Goal: Complete application form: Complete application form

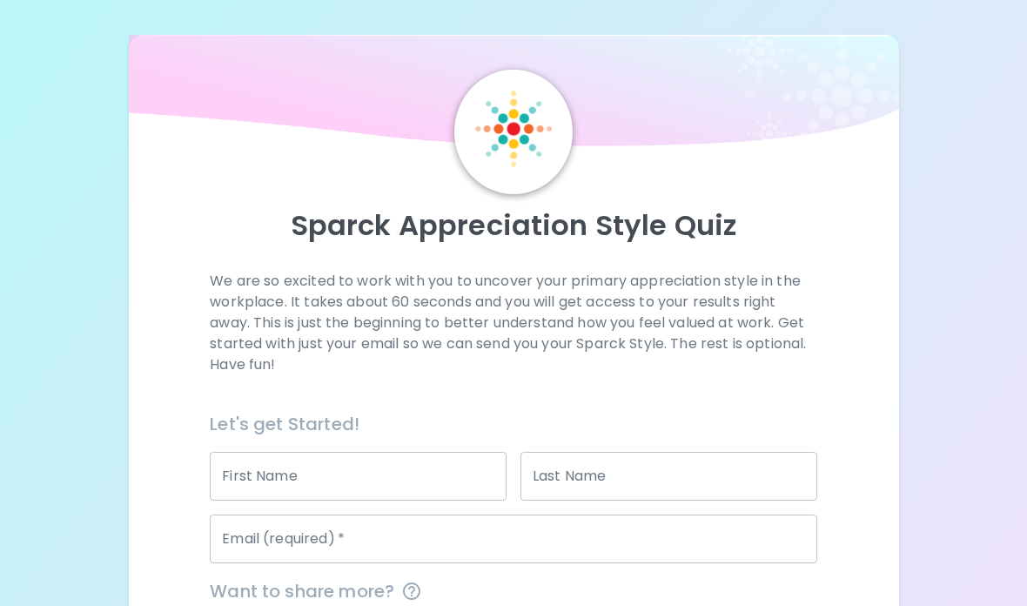
click at [273, 474] on input "First Name" at bounding box center [358, 476] width 297 height 49
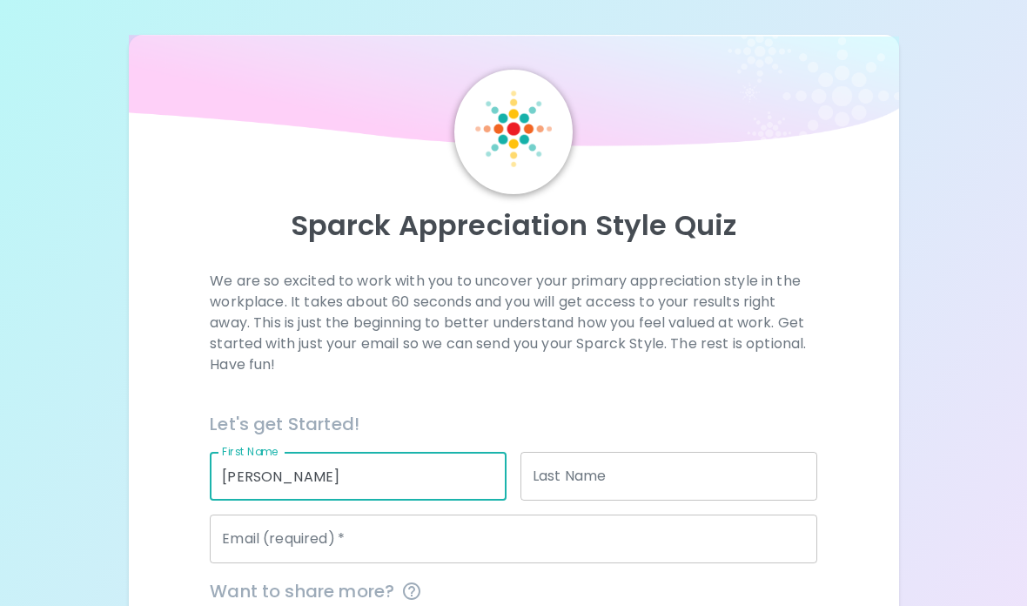
type input "[PERSON_NAME]"
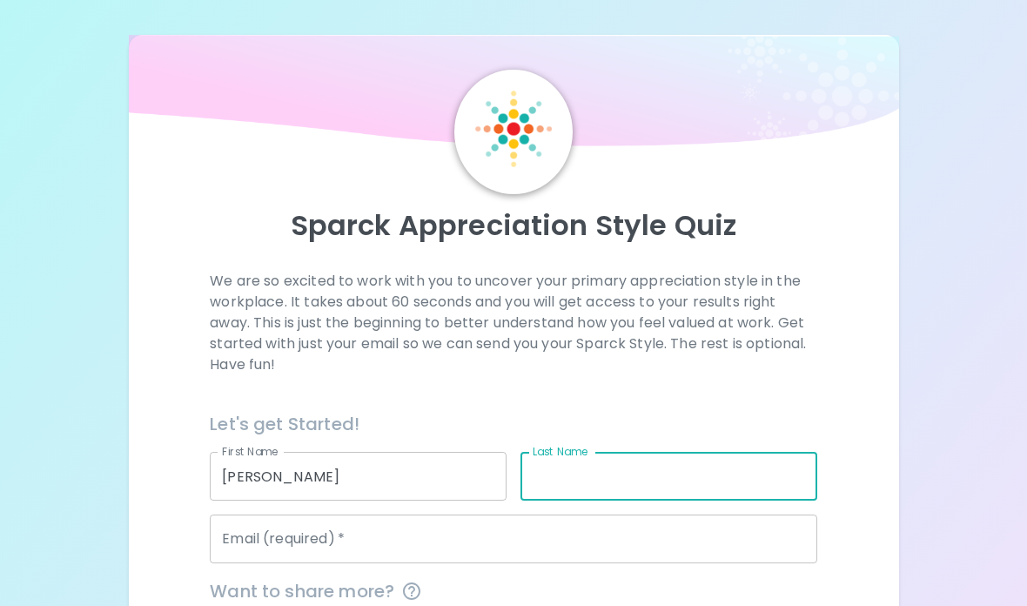
click at [535, 467] on input "Last Name" at bounding box center [669, 476] width 297 height 49
type input "[PERSON_NAME]"
click at [553, 539] on input "Email (required)   *" at bounding box center [514, 538] width 608 height 49
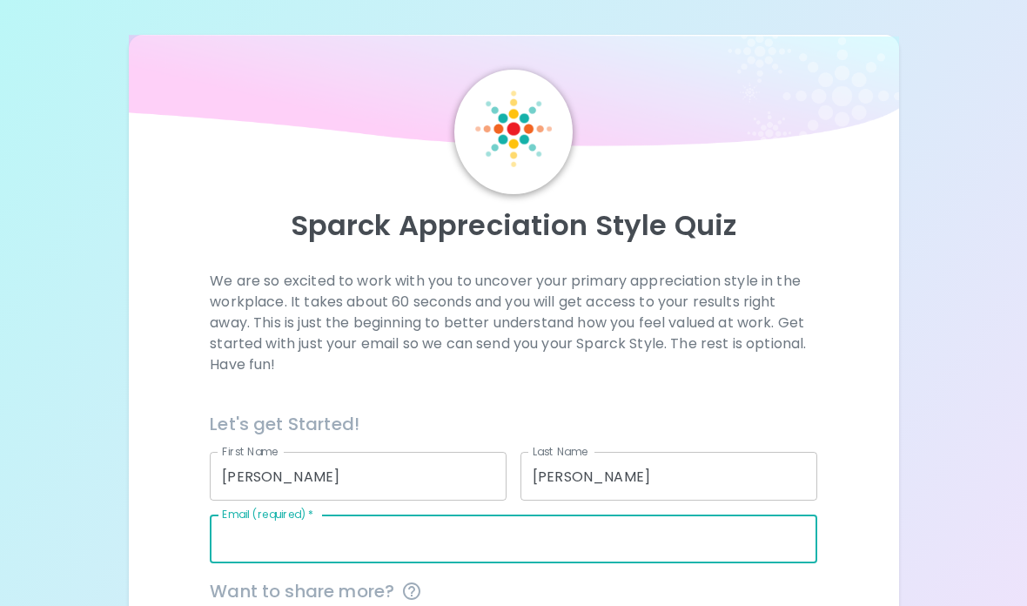
type input "[EMAIL_ADDRESS][DOMAIN_NAME]"
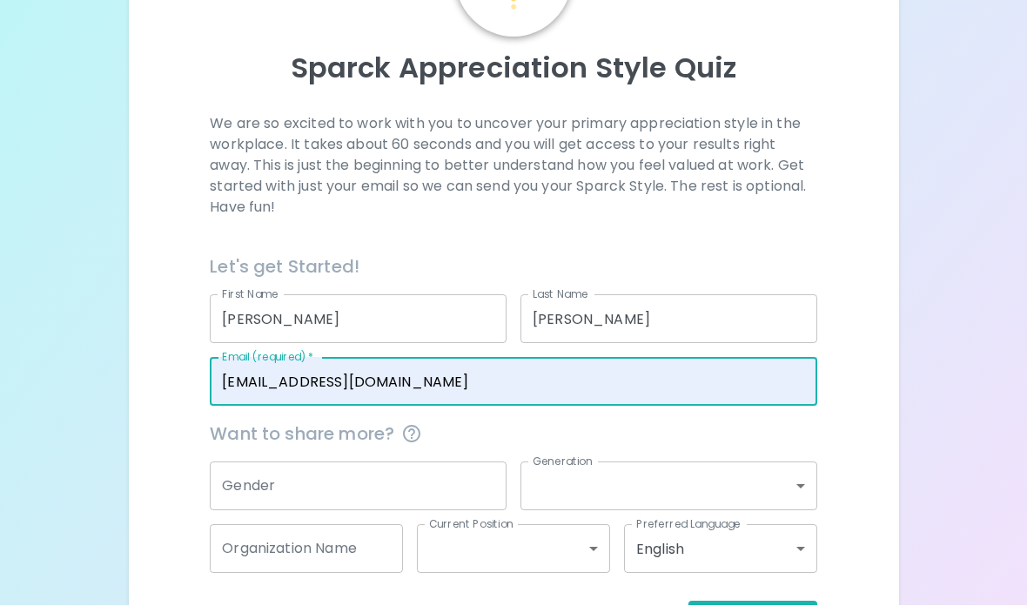
scroll to position [153, 0]
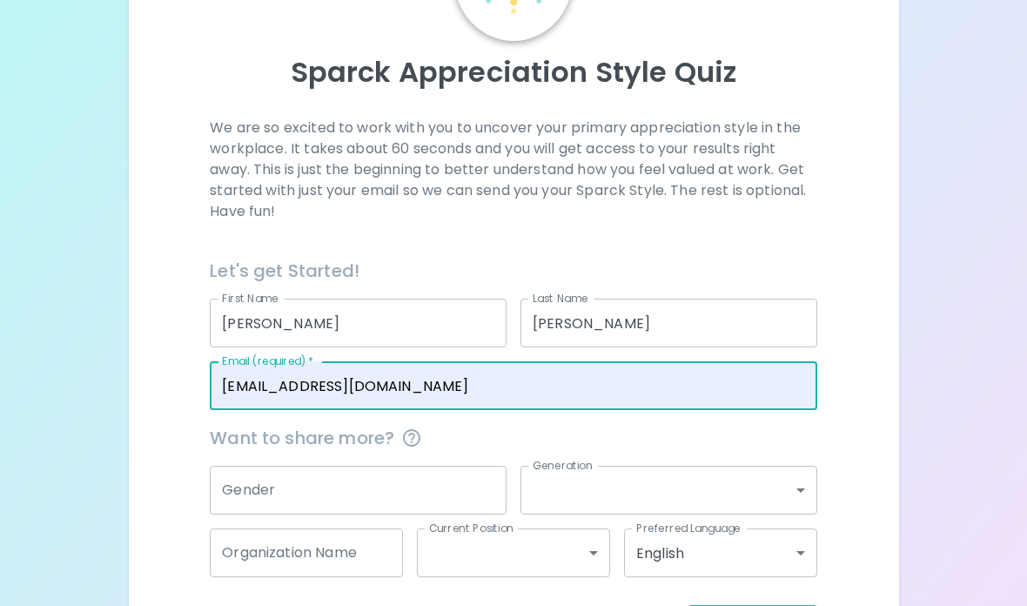
click at [239, 485] on div "Gender Gender" at bounding box center [358, 490] width 297 height 49
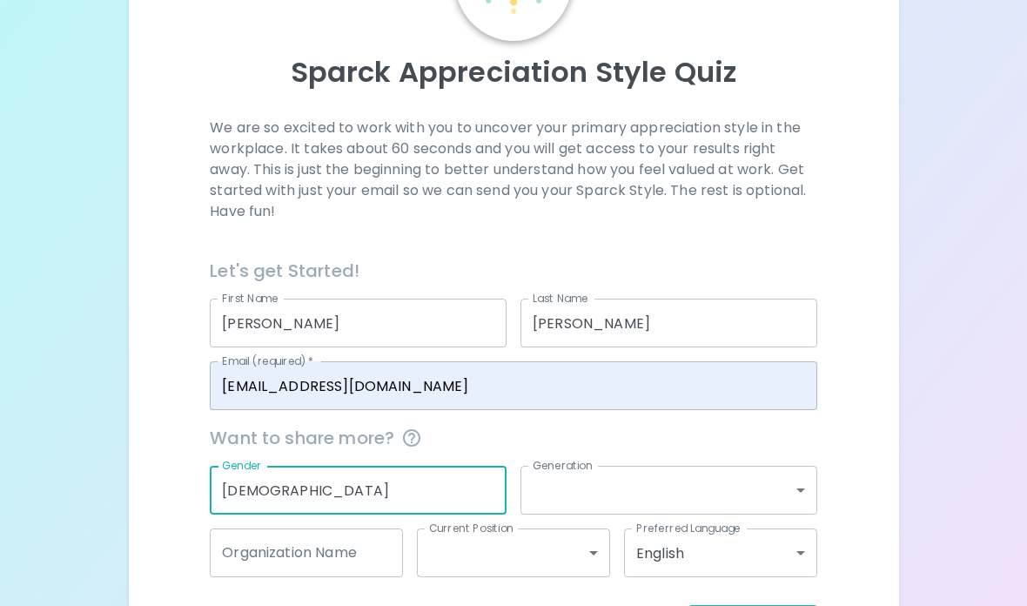
type input "[DEMOGRAPHIC_DATA]"
click at [723, 486] on body "Sparck Appreciation Style Quiz We are so excited to work with you to uncover yo…" at bounding box center [513, 262] width 1027 height 830
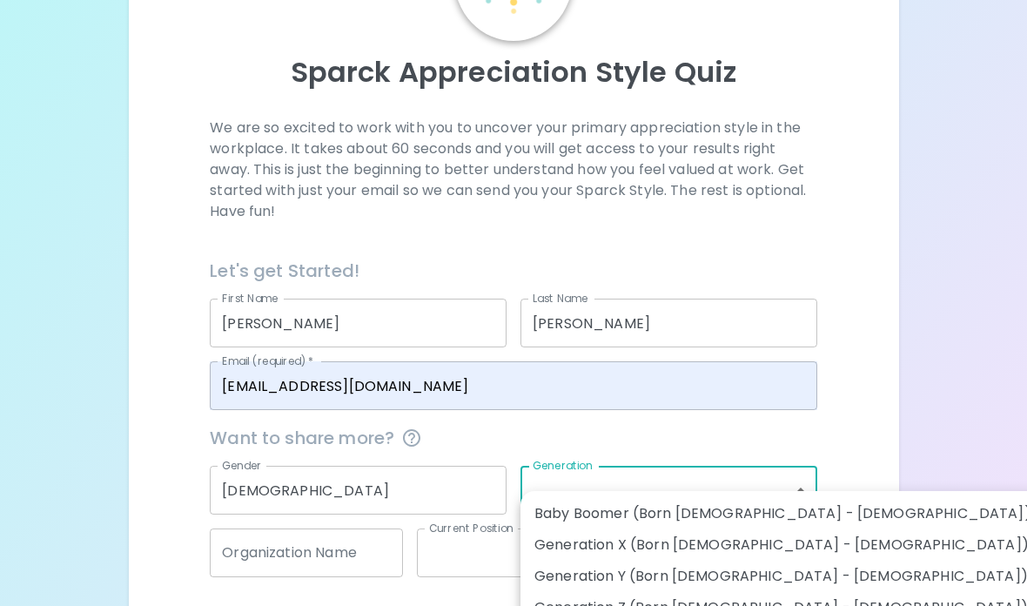
scroll to position [223, 0]
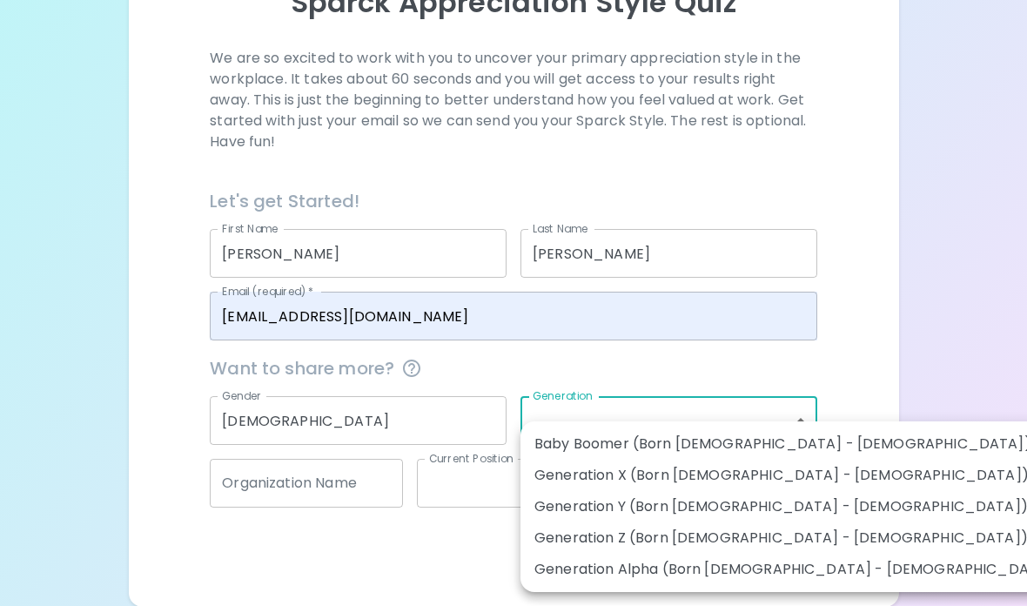
click at [723, 534] on li "Generation Z (Born [DEMOGRAPHIC_DATA] - [DEMOGRAPHIC_DATA])" at bounding box center [798, 537] width 554 height 31
type input "generation_z"
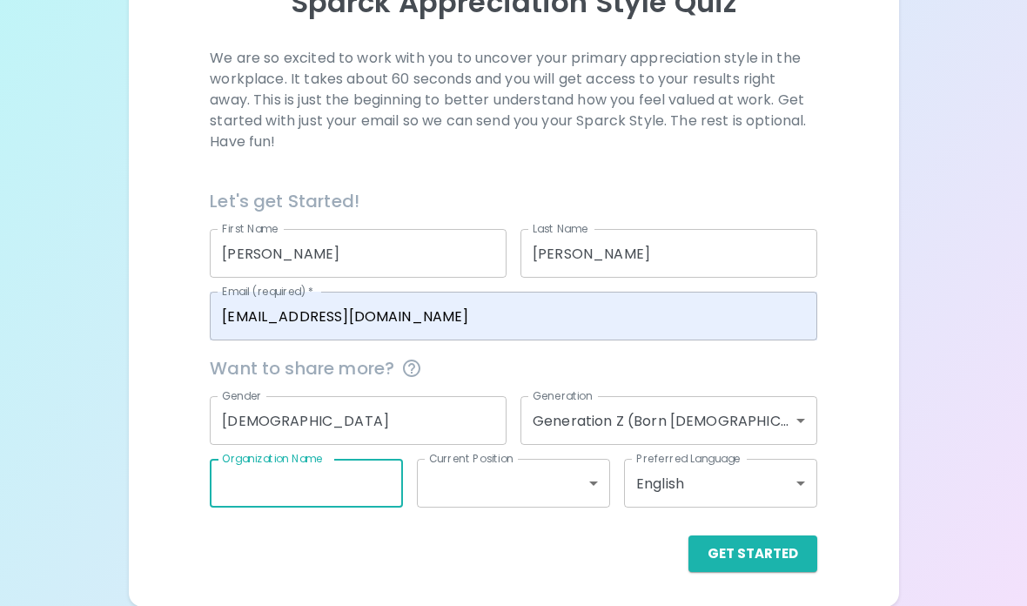
click at [306, 491] on input "Organization Name" at bounding box center [306, 483] width 193 height 49
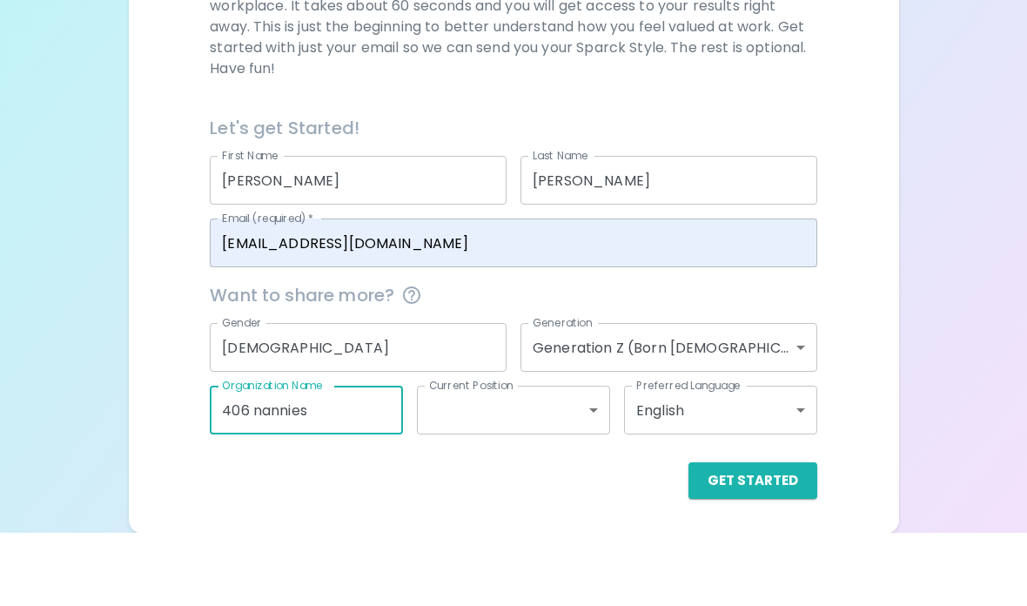
type input "406 nannies"
click at [497, 432] on body "Sparck Appreciation Style Quiz We are so excited to work with you to uncover yo…" at bounding box center [513, 192] width 1027 height 830
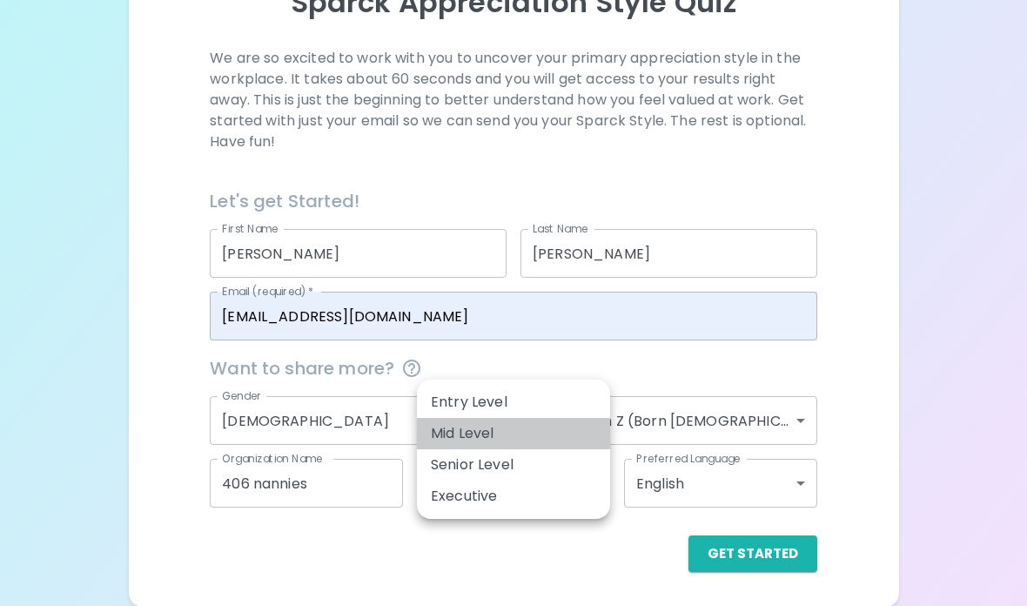
click at [479, 433] on li "Mid Level" at bounding box center [513, 433] width 193 height 31
type input "mid_level"
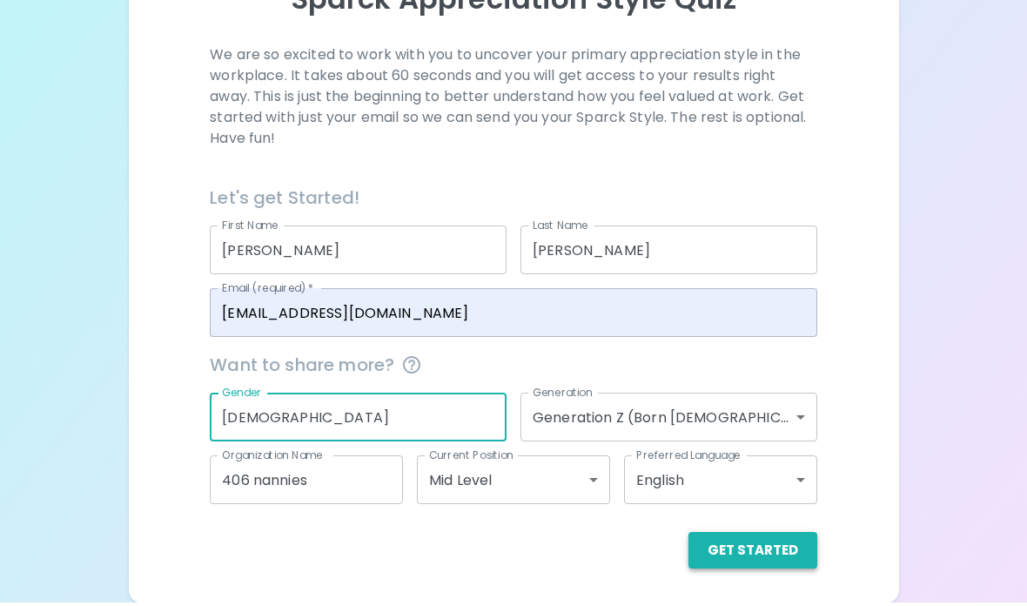
click at [776, 557] on button "Get Started" at bounding box center [753, 553] width 129 height 37
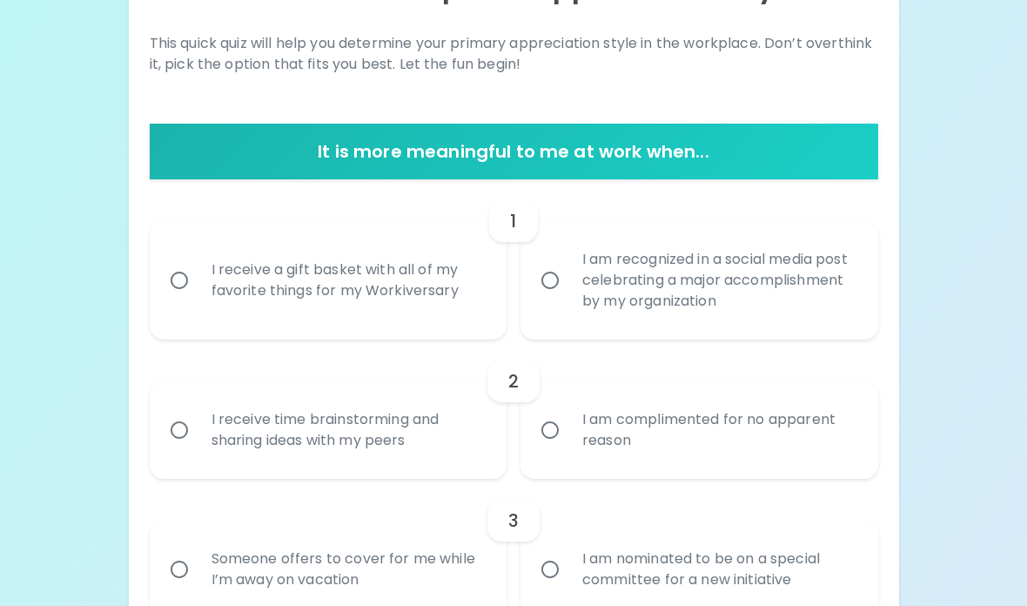
scroll to position [239, 0]
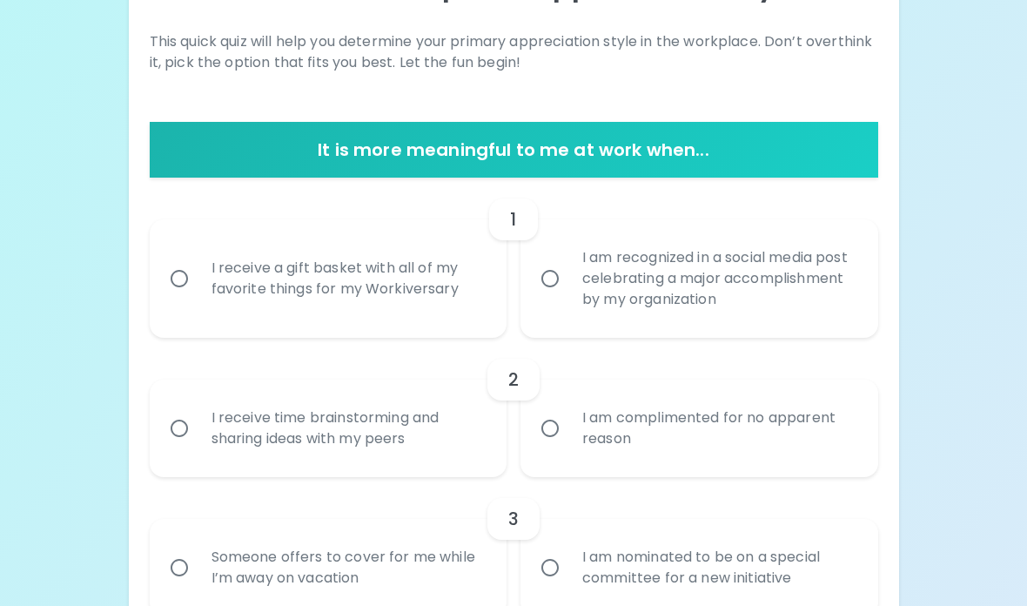
click at [397, 266] on div "I receive a gift basket with all of my favorite things for my Workiversary" at bounding box center [348, 279] width 300 height 84
click at [198, 266] on input "I receive a gift basket with all of my favorite things for my Workiversary" at bounding box center [179, 278] width 37 height 37
radio input "true"
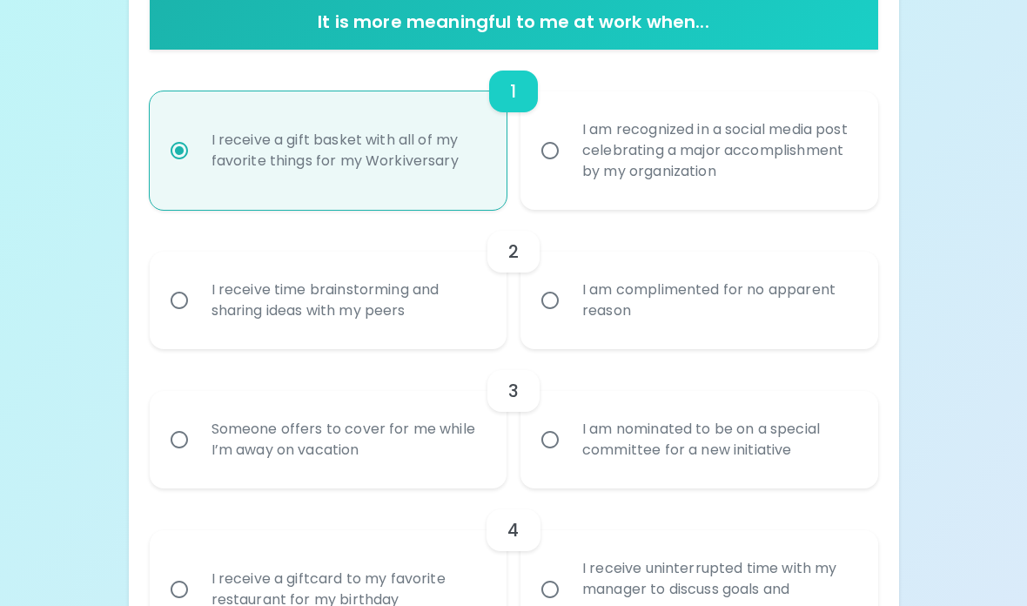
scroll to position [379, 0]
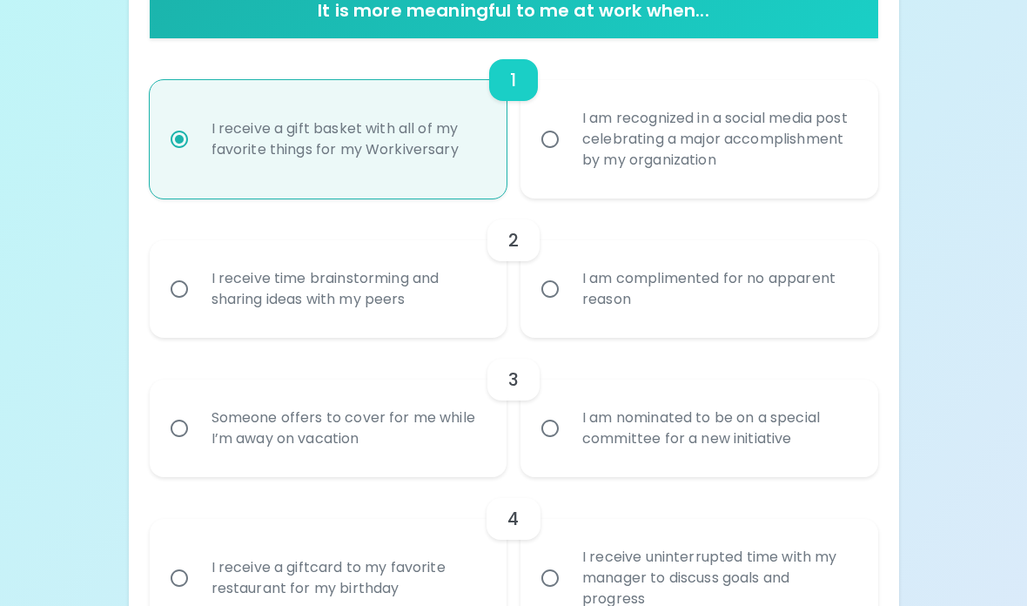
click at [639, 277] on div "I am complimented for no apparent reason" at bounding box center [718, 289] width 300 height 84
click at [568, 277] on input "I am complimented for no apparent reason" at bounding box center [550, 289] width 37 height 37
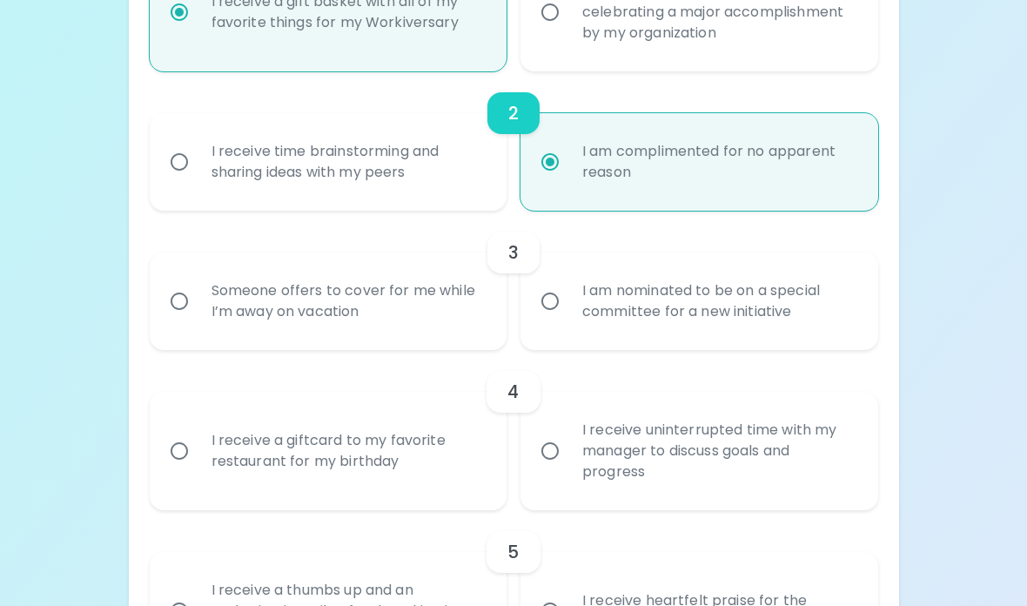
scroll to position [517, 0]
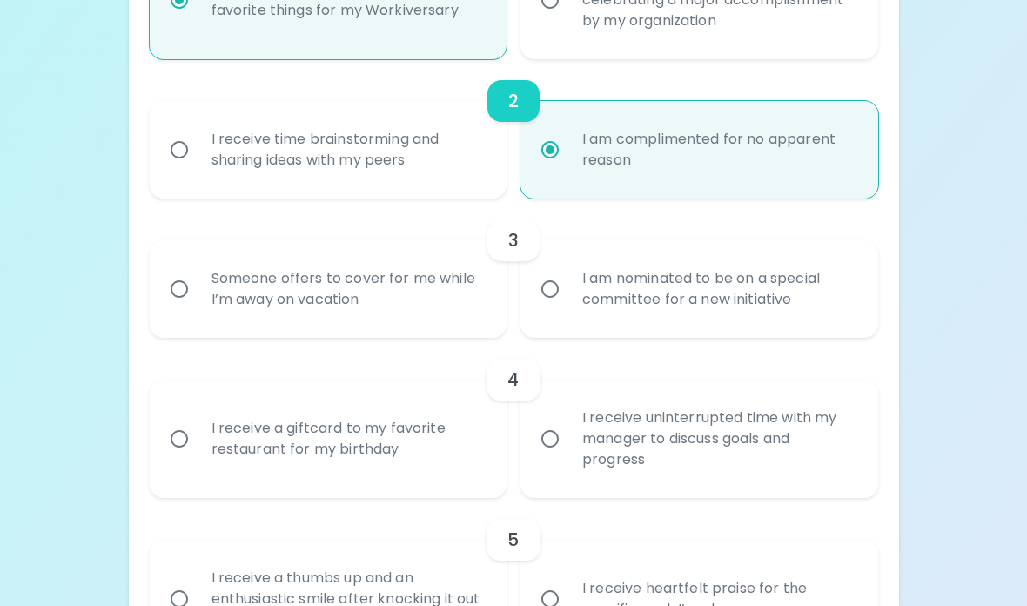
click at [451, 311] on div "Someone offers to cover for me while I’m away on vacation" at bounding box center [348, 290] width 300 height 84
click at [198, 308] on input "Someone offers to cover for me while I’m away on vacation" at bounding box center [179, 290] width 37 height 37
radio input "true"
radio input "false"
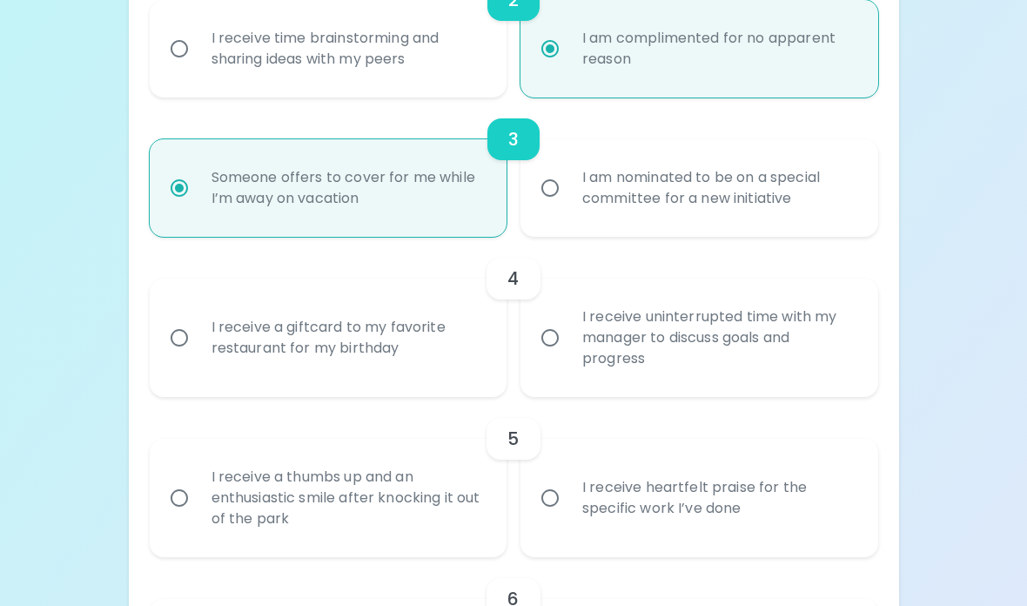
scroll to position [657, 0]
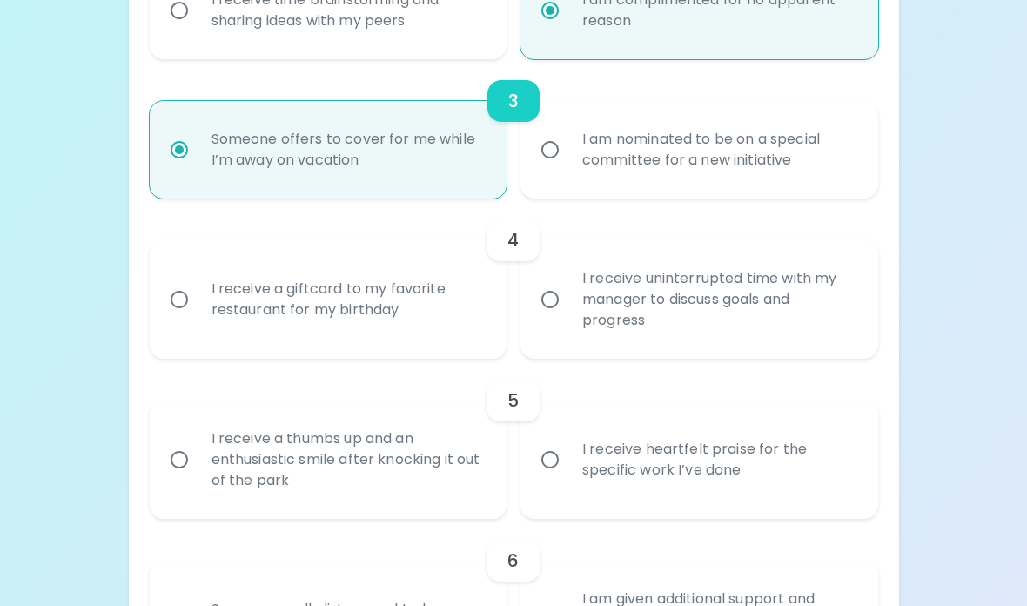
click at [450, 311] on div "I receive a giftcard to my favorite restaurant for my birthday" at bounding box center [348, 300] width 300 height 84
click at [198, 311] on input "I receive a giftcard to my favorite restaurant for my birthday" at bounding box center [179, 299] width 37 height 37
radio input "false"
radio input "true"
radio input "false"
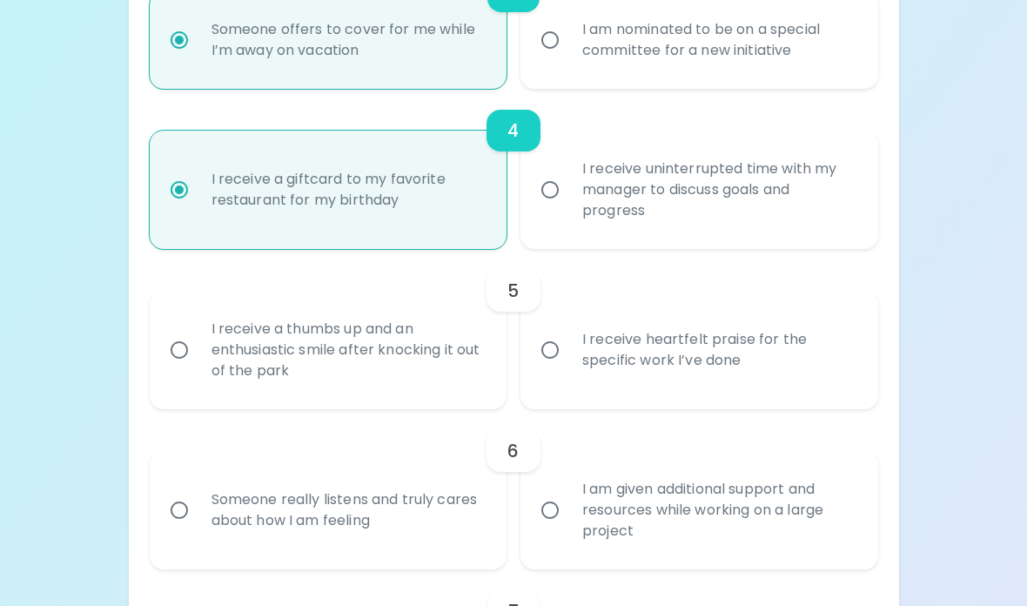
scroll to position [796, 0]
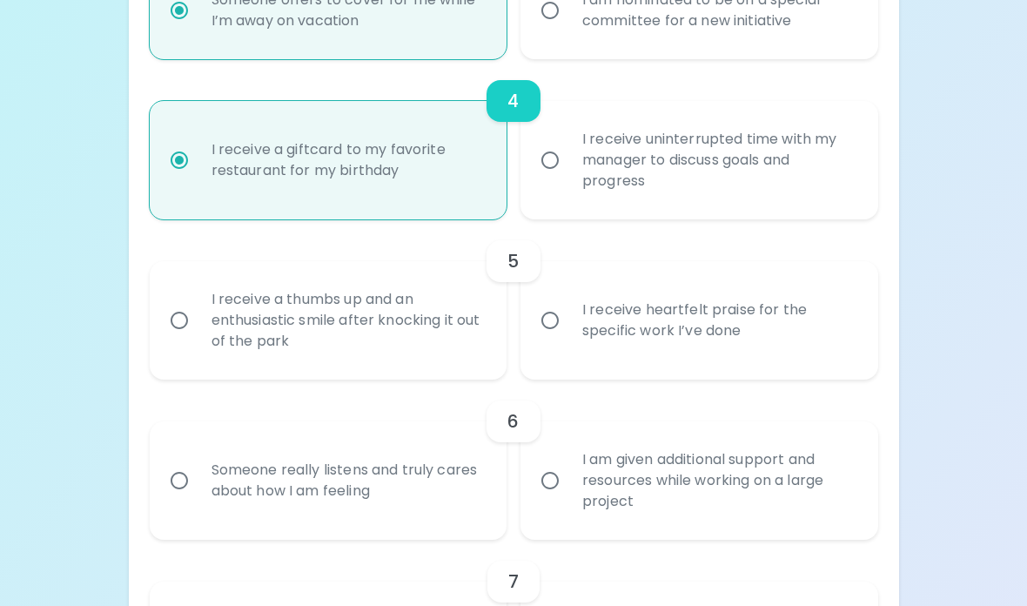
click at [658, 294] on div "I receive heartfelt praise for the specific work I’ve done" at bounding box center [718, 321] width 300 height 84
click at [568, 303] on input "I receive heartfelt praise for the specific work I’ve done" at bounding box center [550, 321] width 37 height 37
radio input "false"
radio input "true"
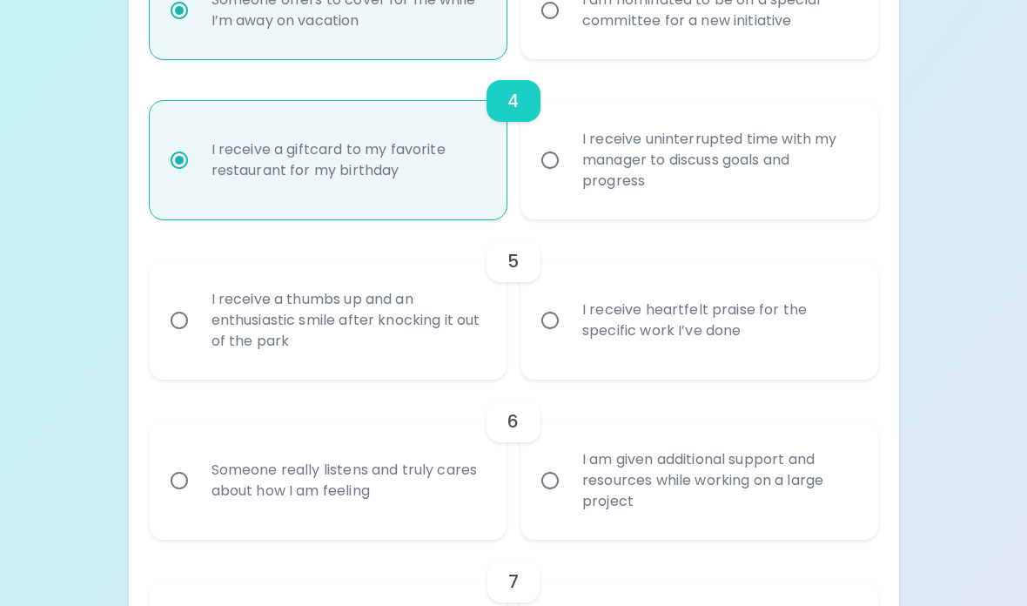
radio input "false"
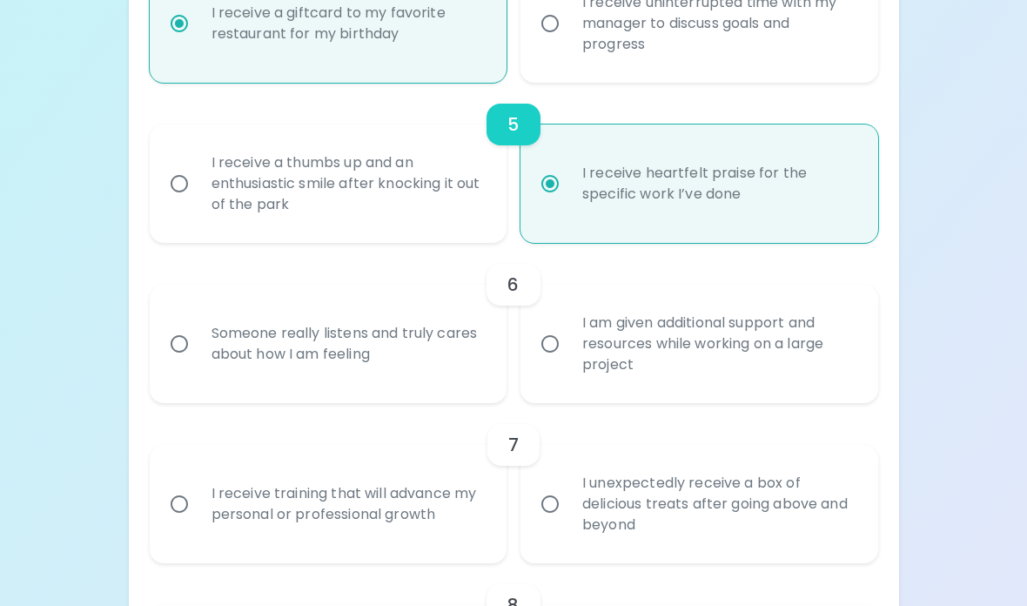
scroll to position [935, 0]
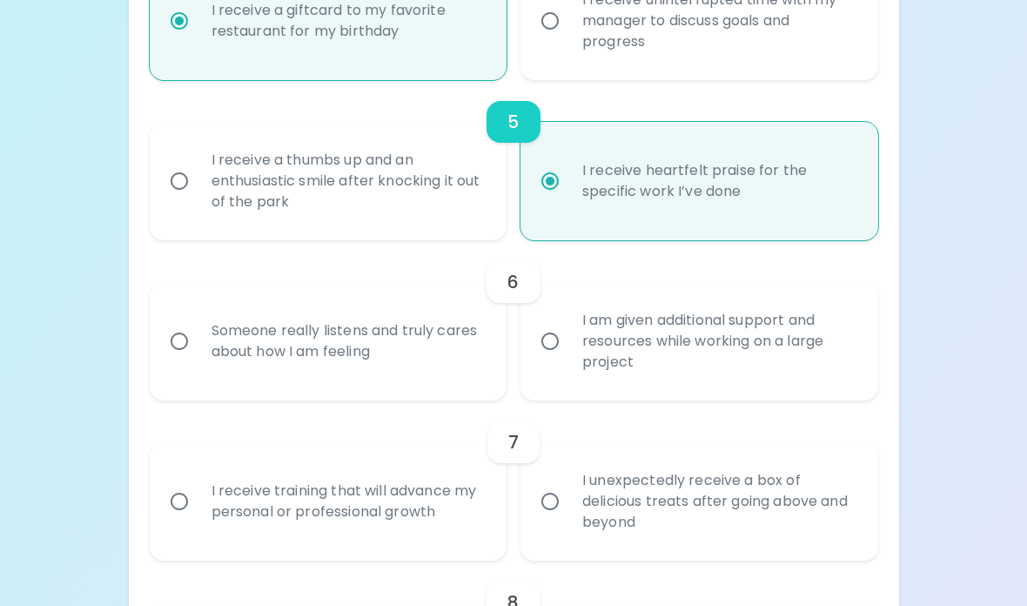
click at [410, 361] on div "Someone really listens and truly cares about how I am feeling" at bounding box center [348, 342] width 300 height 84
click at [198, 360] on input "Someone really listens and truly cares about how I am feeling" at bounding box center [179, 342] width 37 height 37
radio input "false"
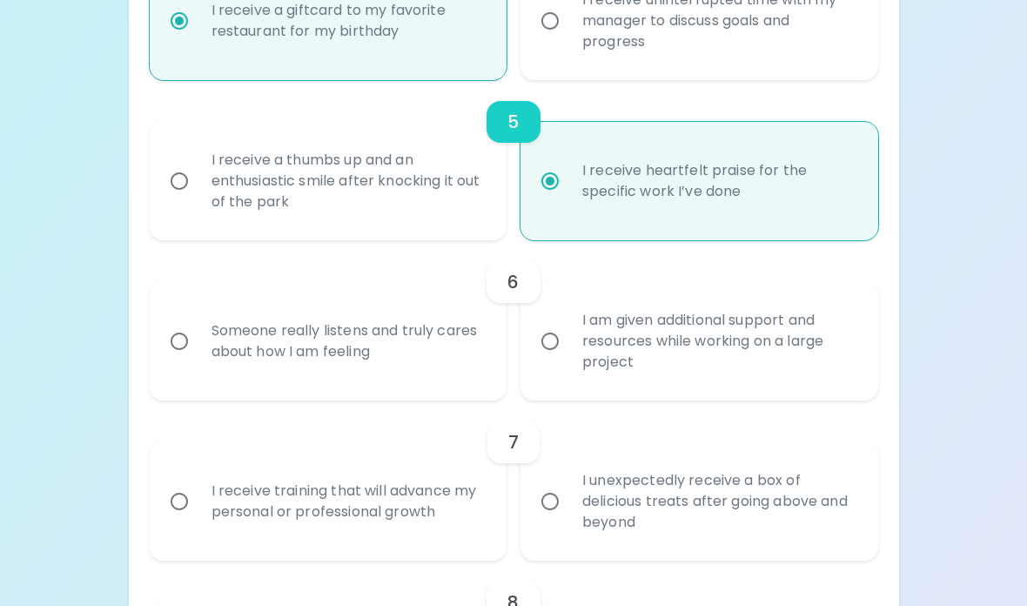
radio input "true"
radio input "false"
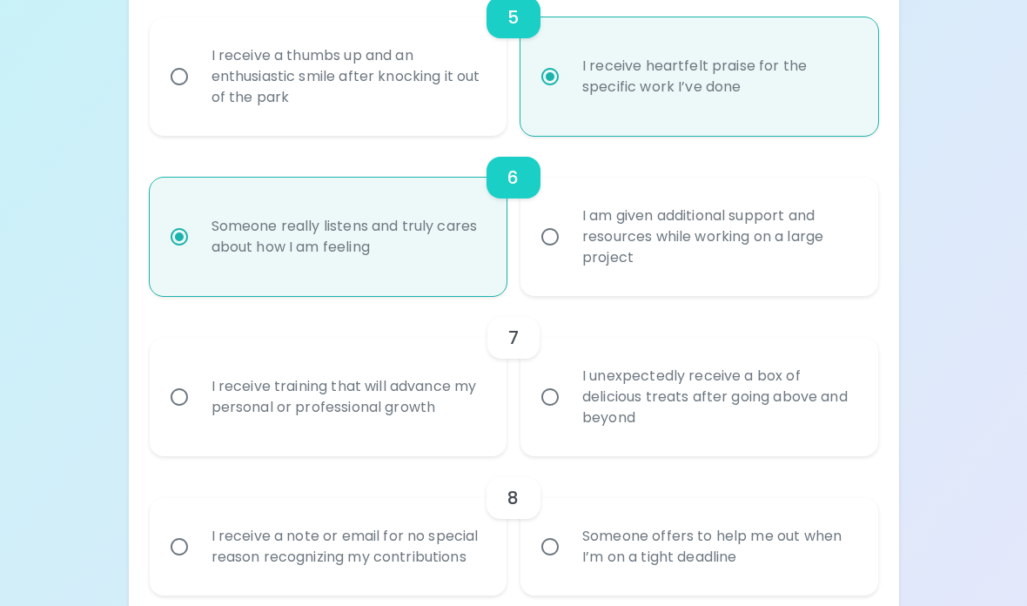
scroll to position [1075, 0]
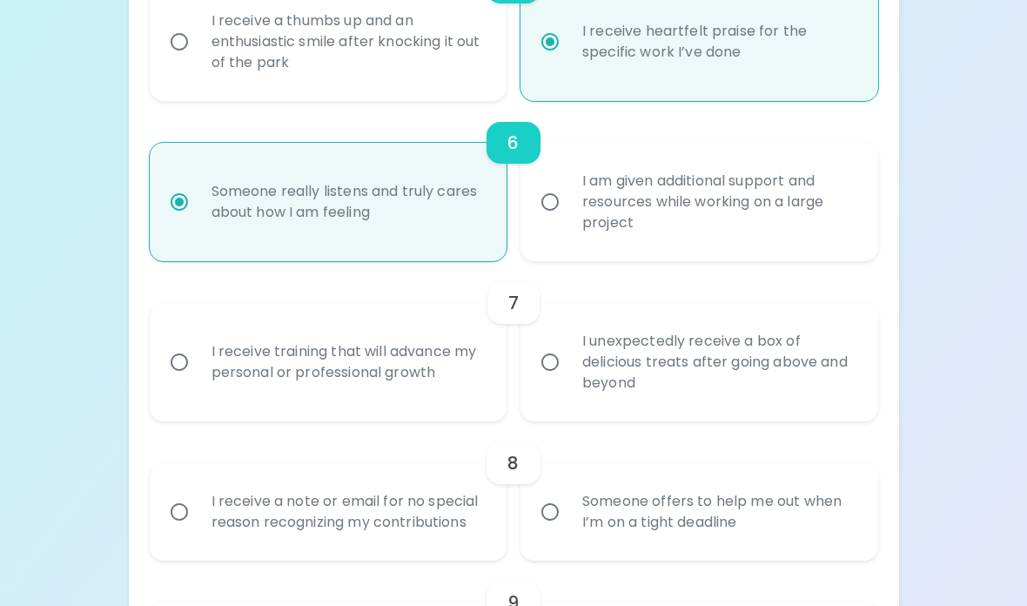
click at [398, 406] on label "I receive training that will advance my personal or professional growth" at bounding box center [319, 362] width 358 height 118
click at [198, 380] on input "I receive training that will advance my personal or professional growth" at bounding box center [179, 362] width 37 height 37
radio input "false"
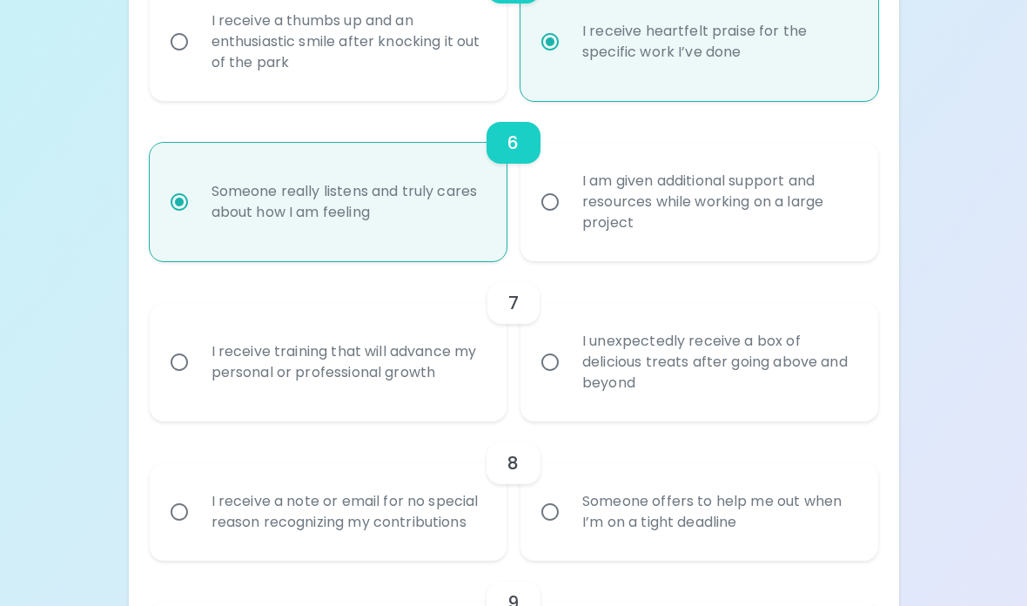
radio input "false"
radio input "true"
radio input "false"
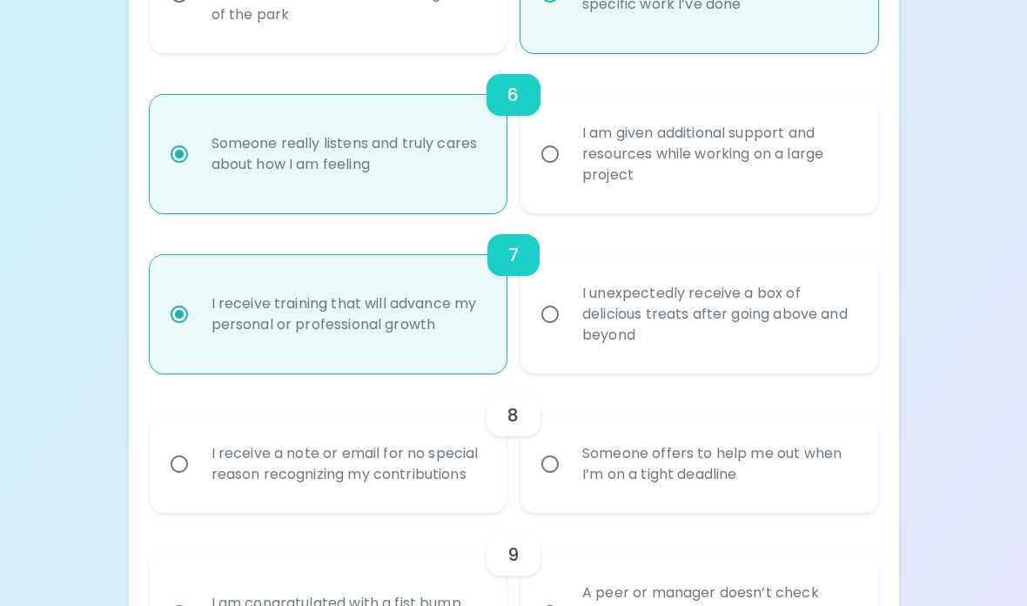
scroll to position [1214, 0]
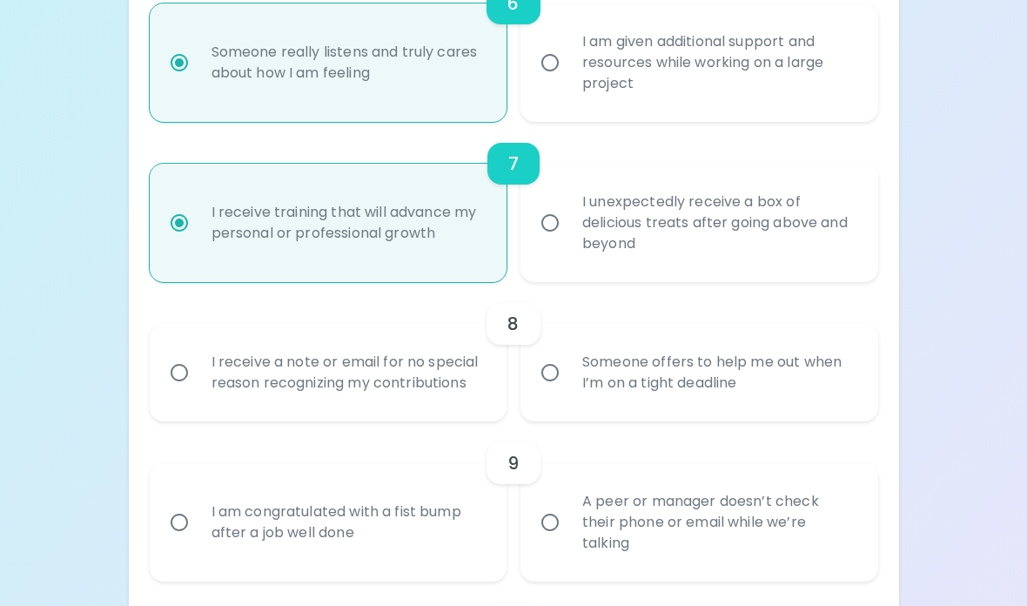
click at [583, 395] on div "Someone offers to help me out when I’m on a tight deadline" at bounding box center [718, 373] width 300 height 84
click at [568, 391] on input "Someone offers to help me out when I’m on a tight deadline" at bounding box center [550, 372] width 37 height 37
radio input "false"
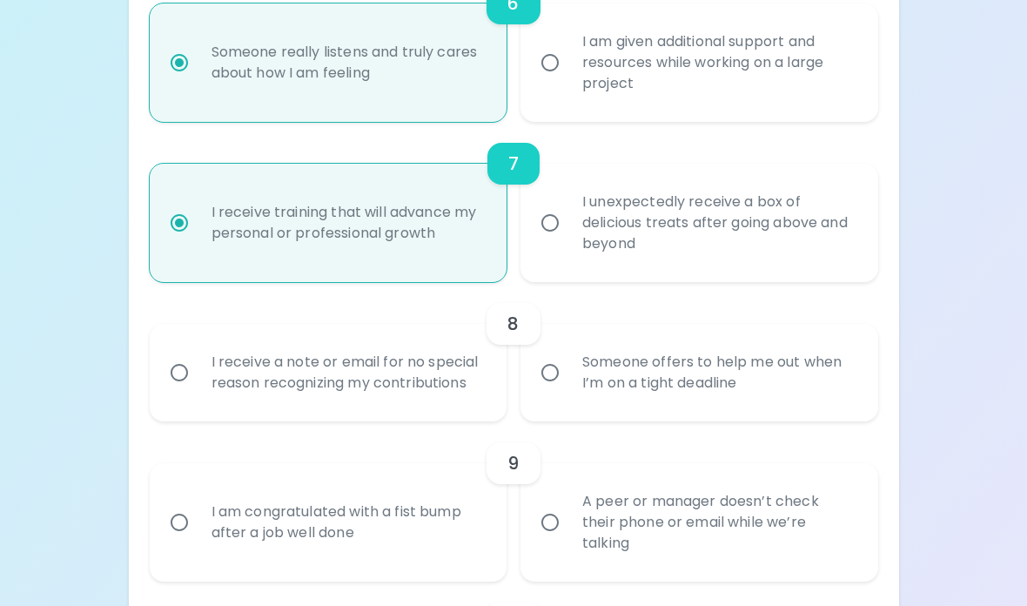
radio input "false"
radio input "true"
radio input "false"
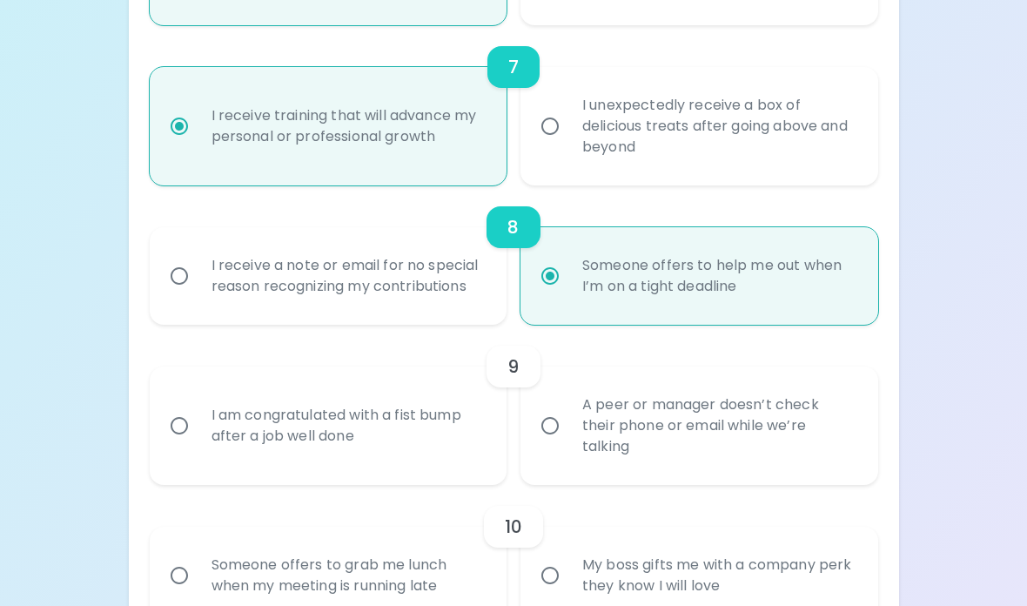
scroll to position [1353, 0]
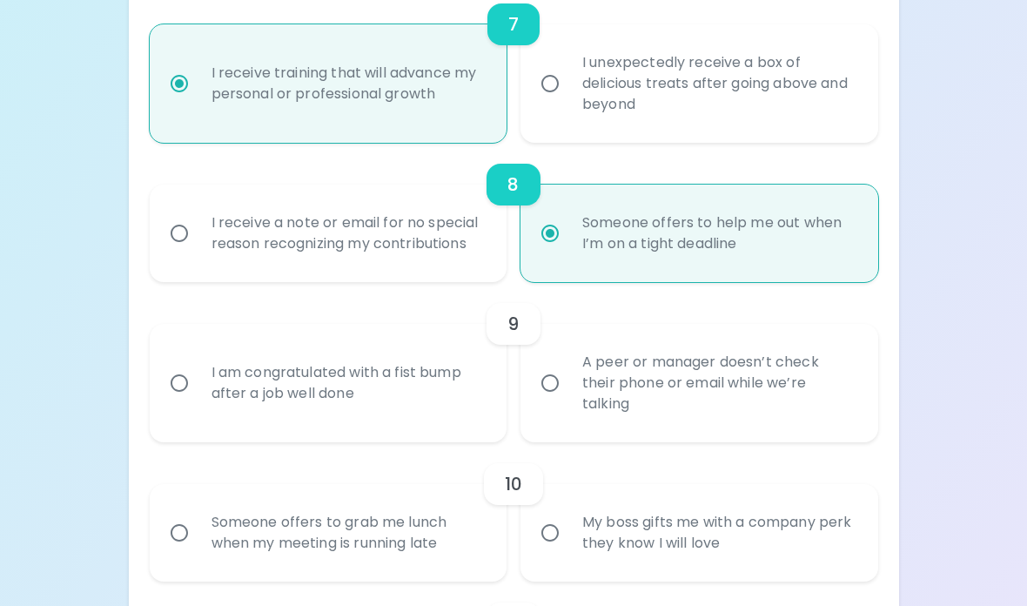
click at [613, 395] on div "A peer or manager doesn’t check their phone or email while we’re talking" at bounding box center [718, 384] width 300 height 104
click at [568, 395] on input "A peer or manager doesn’t check their phone or email while we’re talking" at bounding box center [550, 384] width 37 height 37
radio input "false"
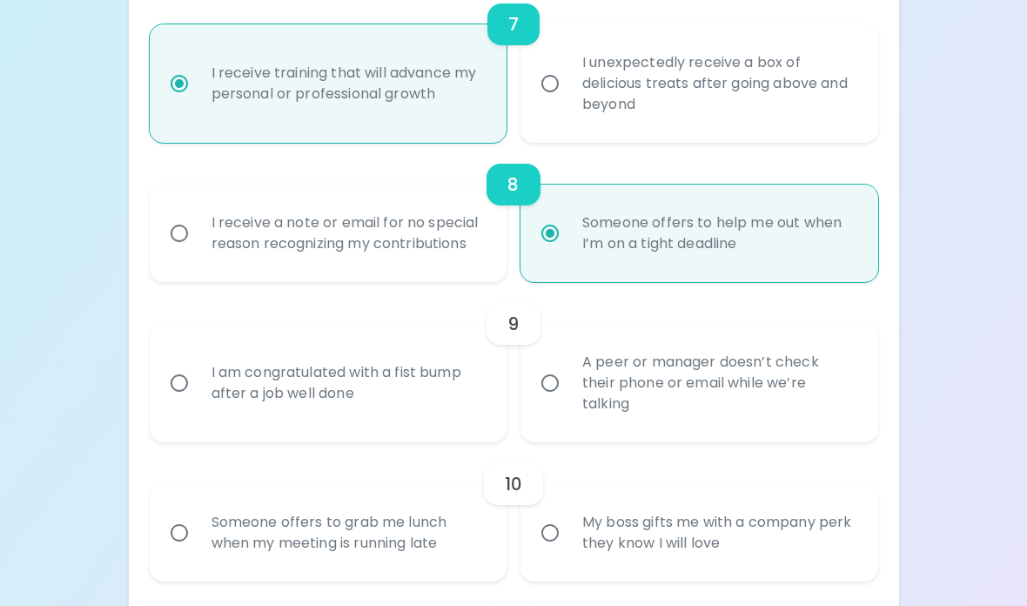
radio input "false"
radio input "true"
radio input "false"
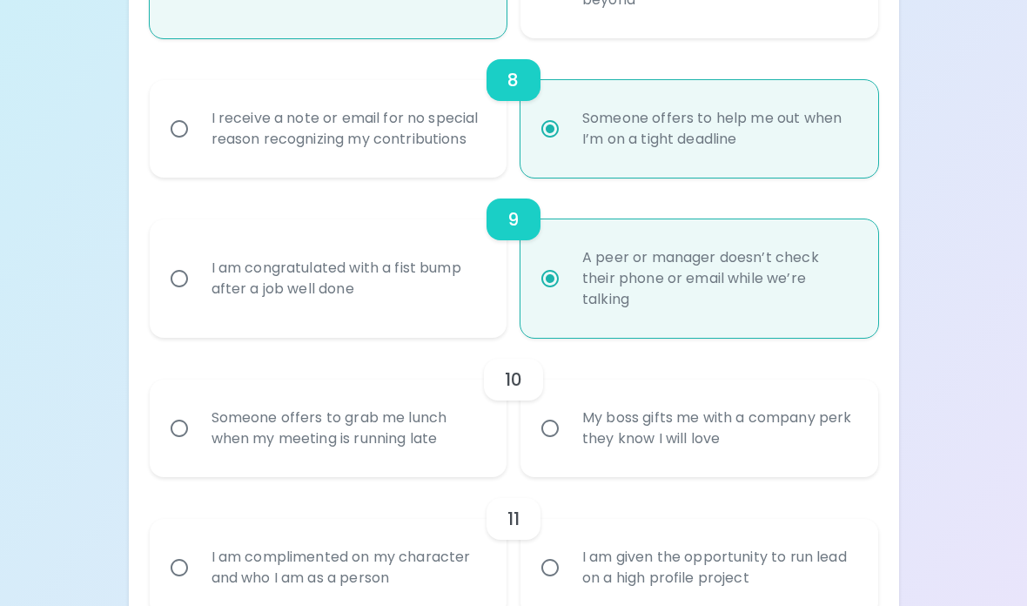
scroll to position [1493, 0]
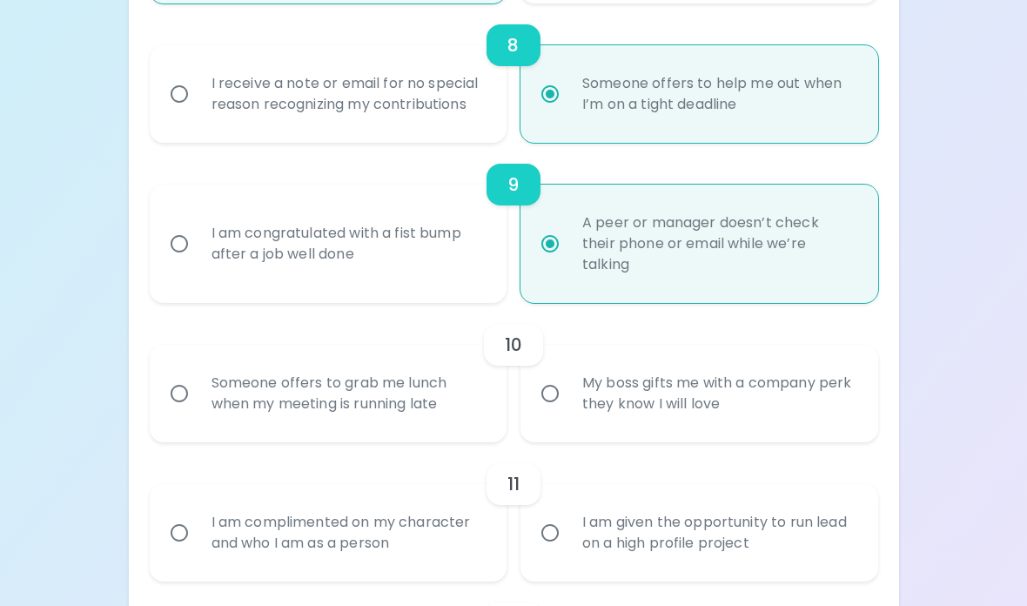
click at [423, 393] on div "Someone offers to grab me lunch when my meeting is running late" at bounding box center [348, 394] width 300 height 84
click at [198, 393] on input "Someone offers to grab me lunch when my meeting is running late" at bounding box center [179, 393] width 37 height 37
radio input "false"
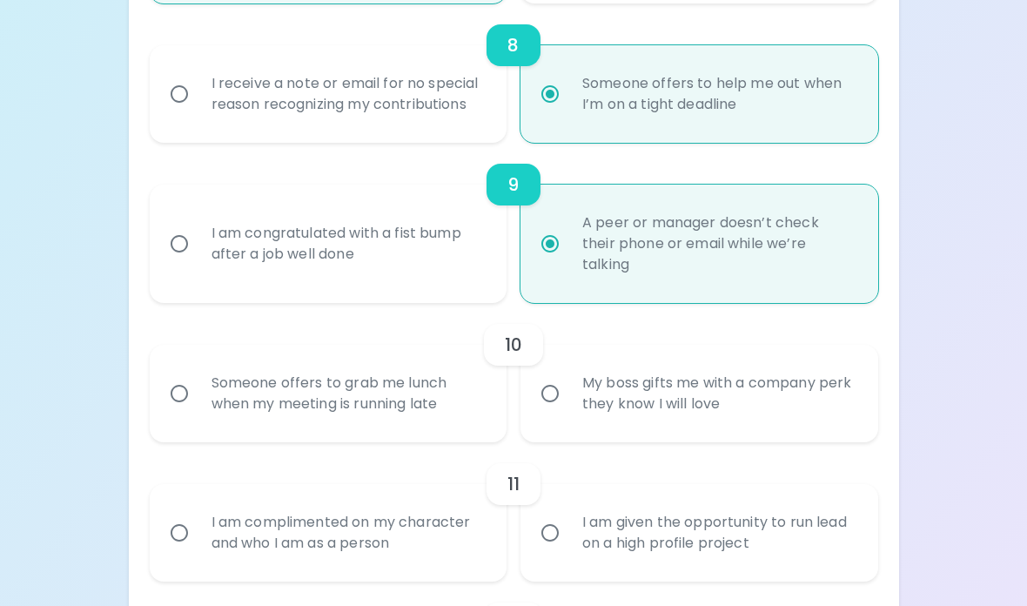
radio input "false"
radio input "true"
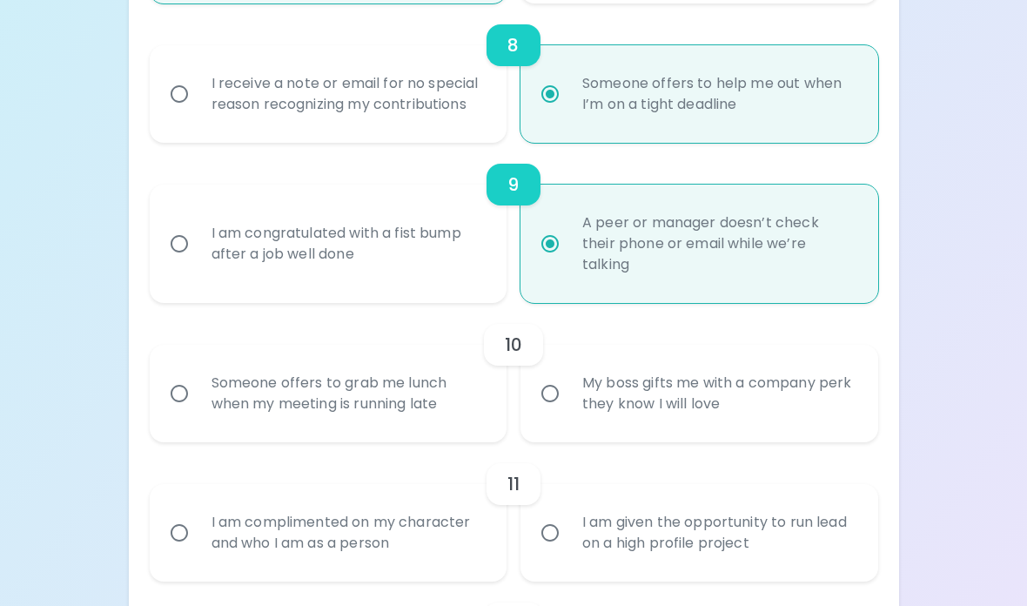
radio input "false"
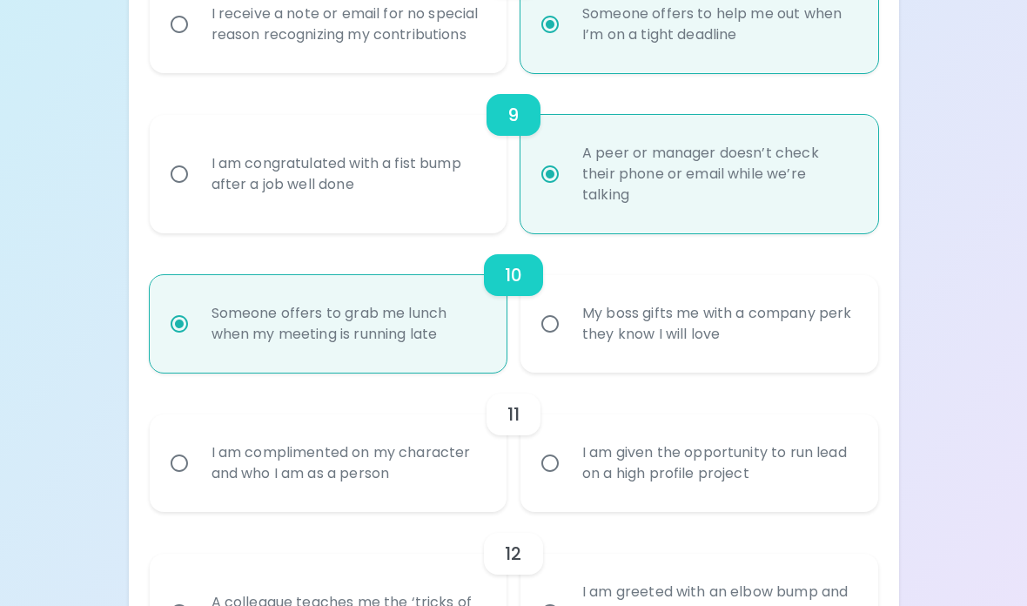
scroll to position [1632, 0]
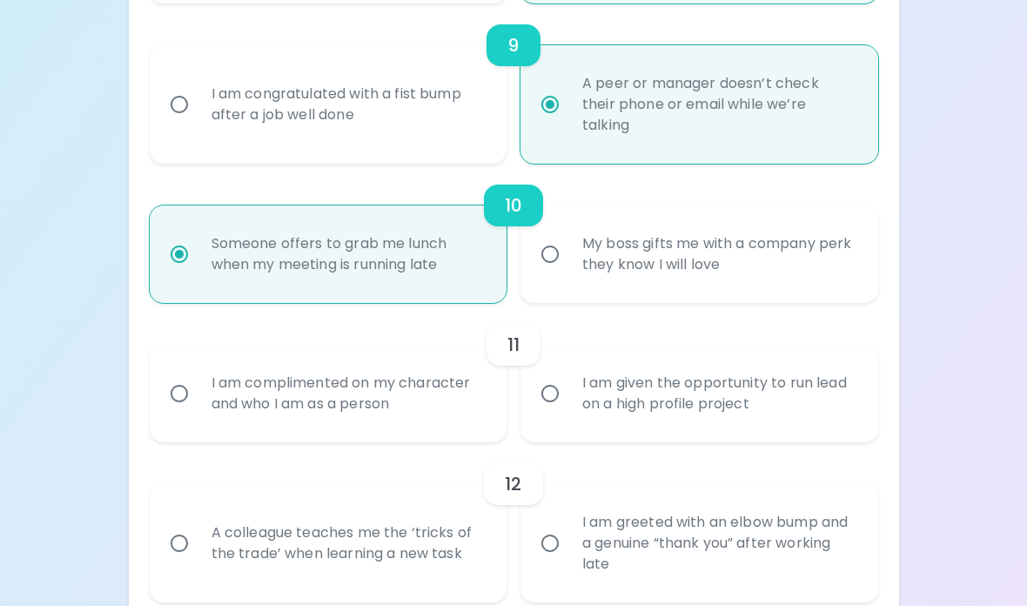
click at [413, 386] on div "I am complimented on my character and who I am as a person" at bounding box center [348, 394] width 300 height 84
click at [198, 386] on input "I am complimented on my character and who I am as a person" at bounding box center [179, 393] width 37 height 37
radio input "false"
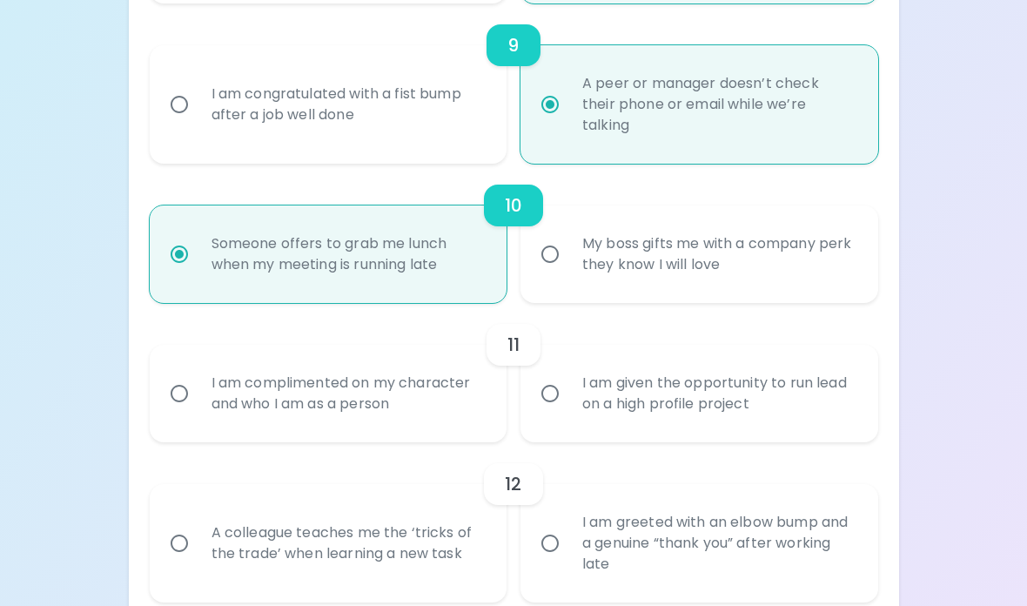
radio input "false"
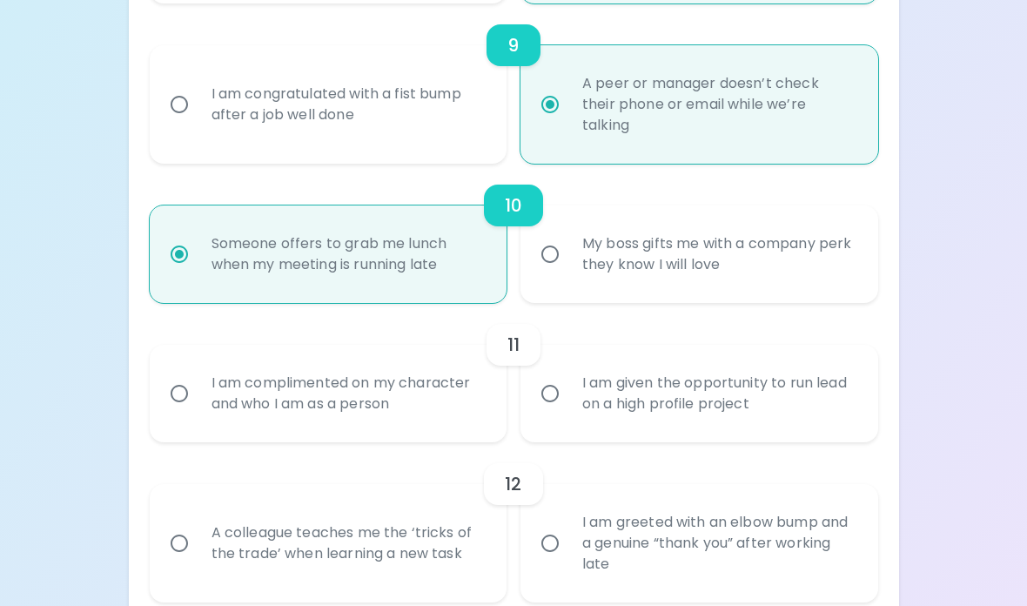
radio input "true"
radio input "false"
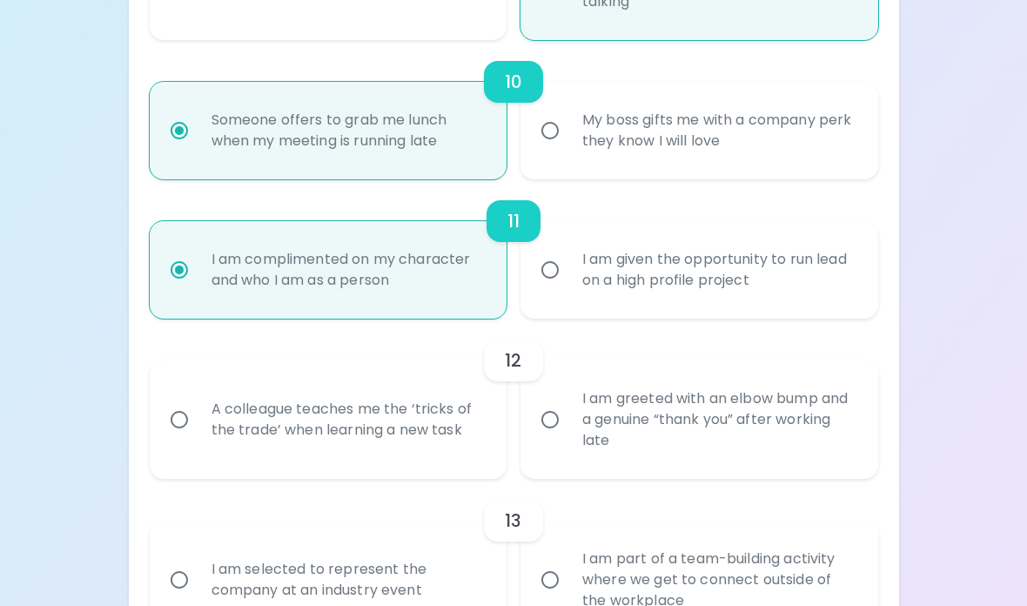
scroll to position [1771, 0]
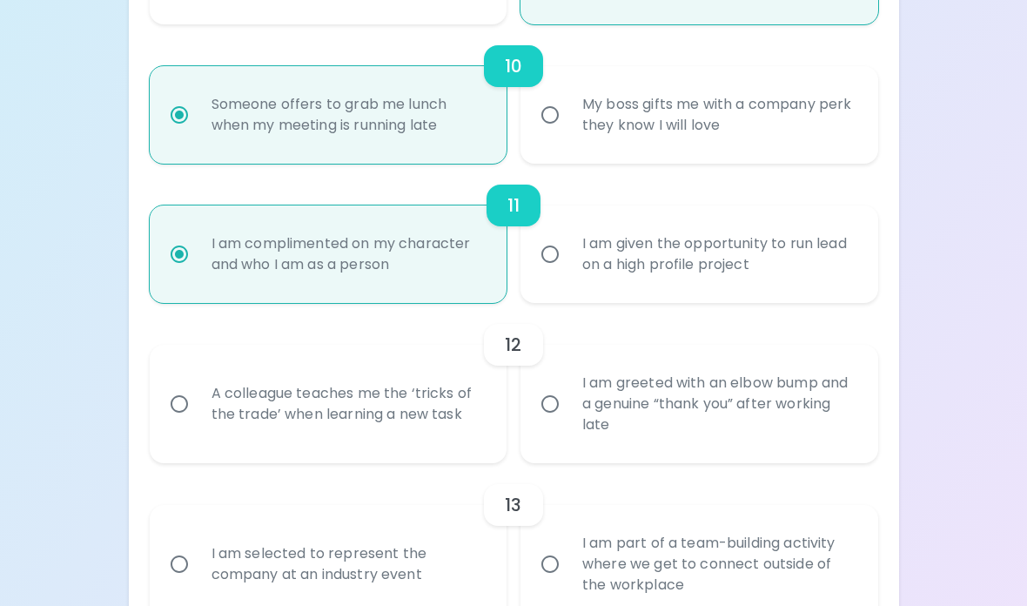
click at [666, 372] on div "I am greeted with an elbow bump and a genuine “thank you” after working late" at bounding box center [718, 404] width 300 height 104
click at [568, 386] on input "I am greeted with an elbow bump and a genuine “thank you” after working late" at bounding box center [550, 404] width 37 height 37
radio input "false"
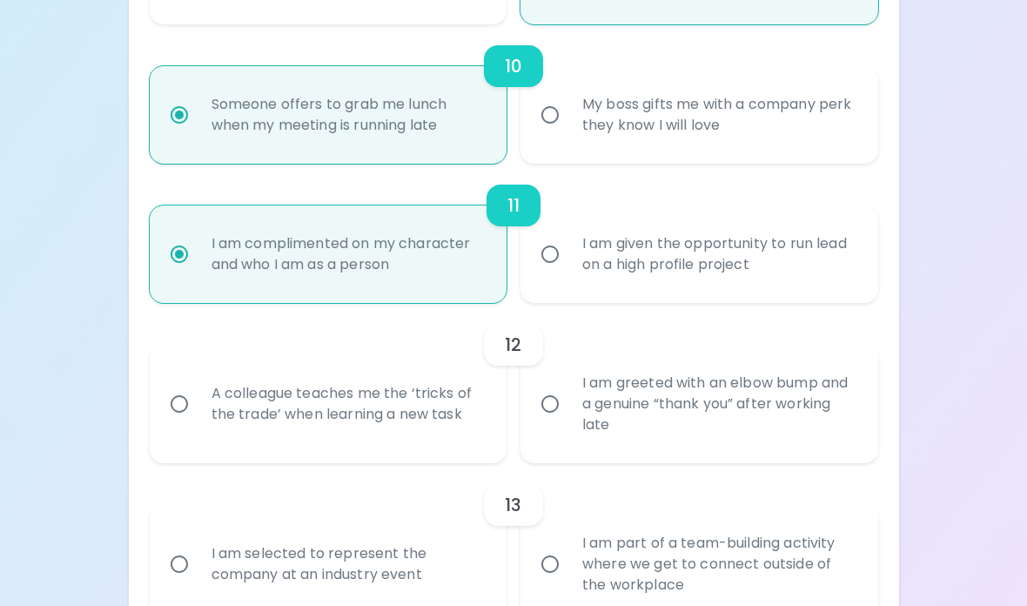
radio input "false"
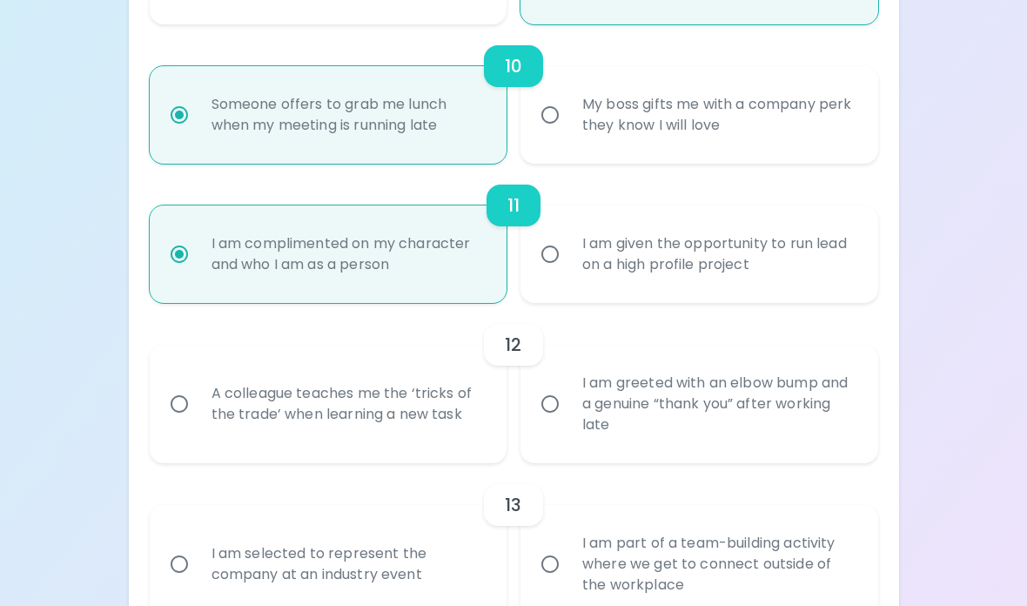
radio input "false"
radio input "true"
radio input "false"
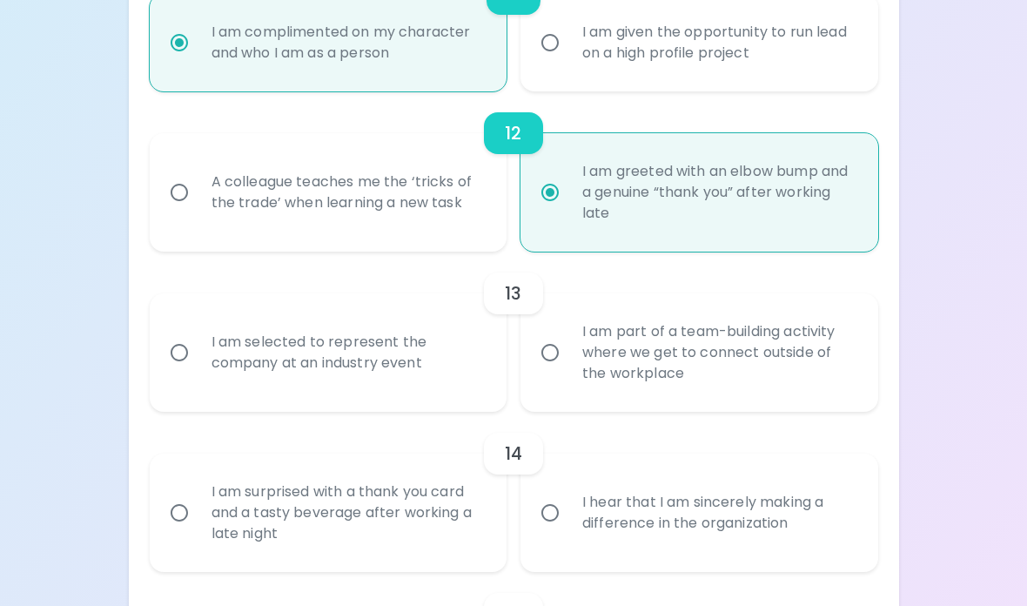
scroll to position [1983, 0]
click at [420, 368] on div "I am selected to represent the company at an industry event" at bounding box center [348, 353] width 300 height 84
click at [198, 368] on input "I am selected to represent the company at an industry event" at bounding box center [179, 352] width 37 height 37
radio input "false"
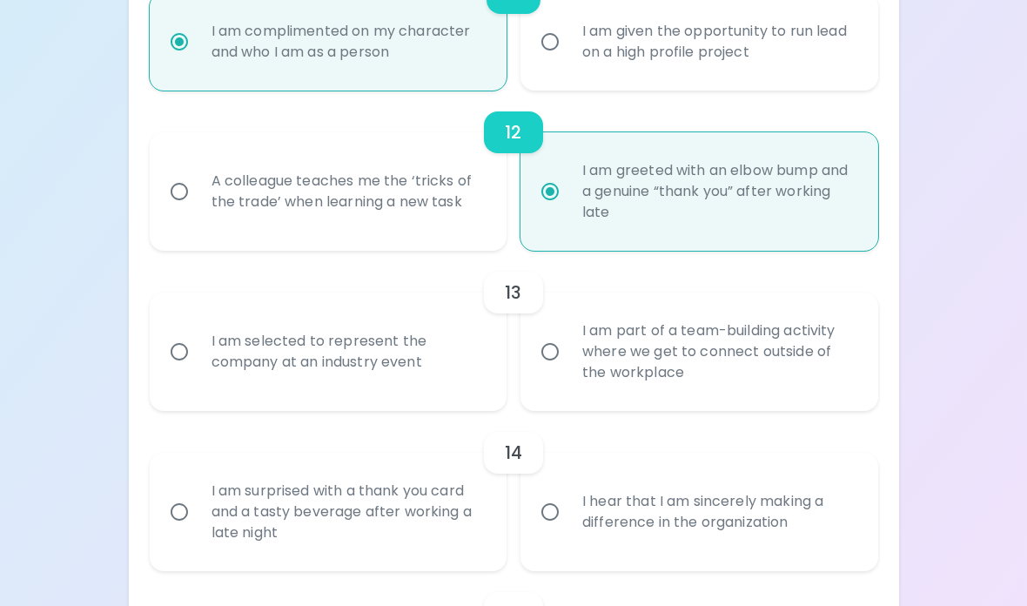
radio input "false"
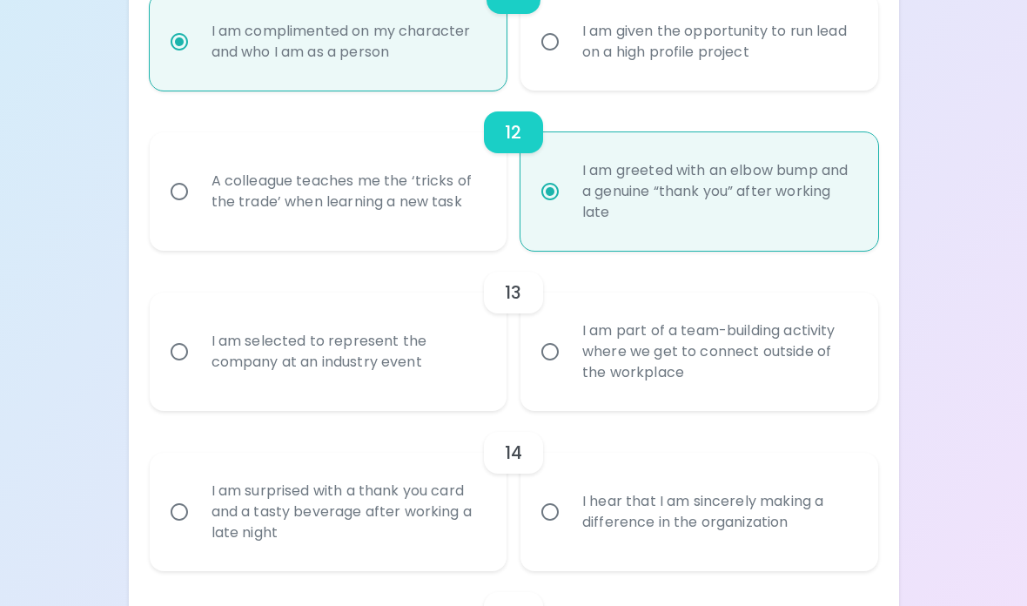
radio input "false"
radio input "true"
radio input "false"
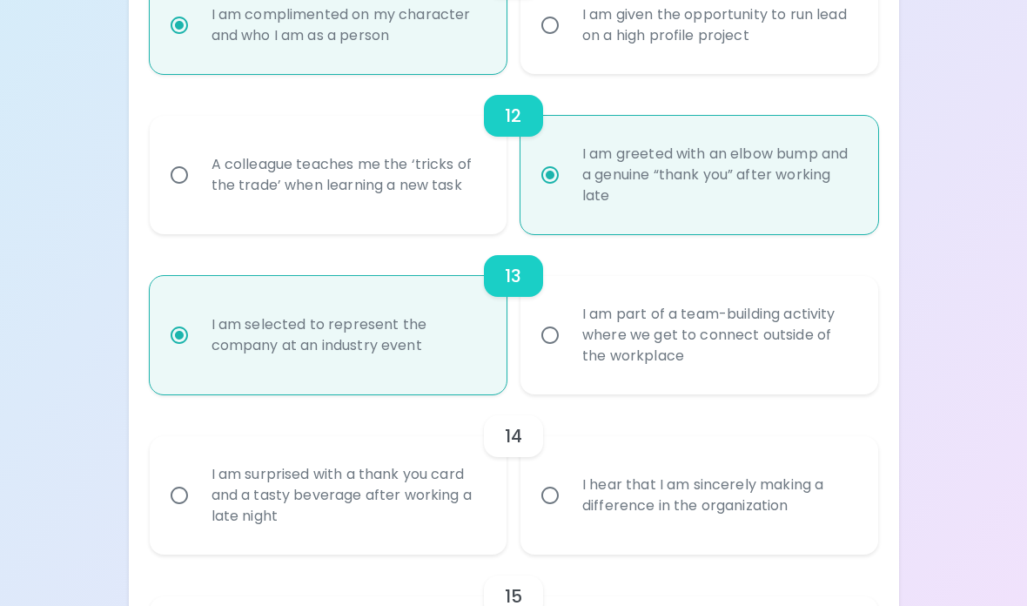
scroll to position [2102, 0]
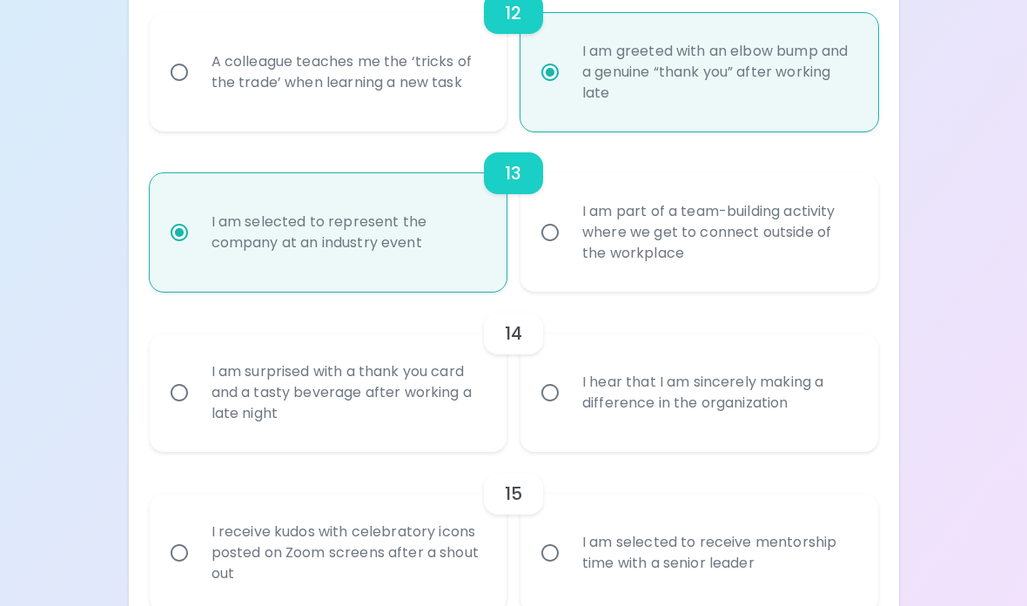
click at [609, 368] on div "I hear that I am sincerely making a difference in the organization" at bounding box center [718, 394] width 300 height 84
click at [568, 375] on input "I hear that I am sincerely making a difference in the organization" at bounding box center [550, 393] width 37 height 37
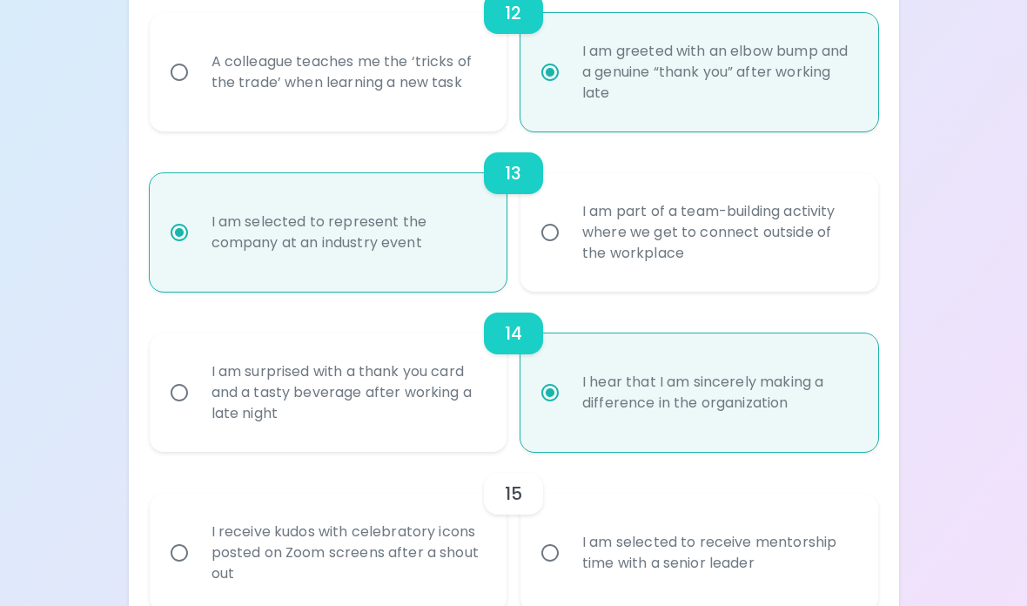
radio input "false"
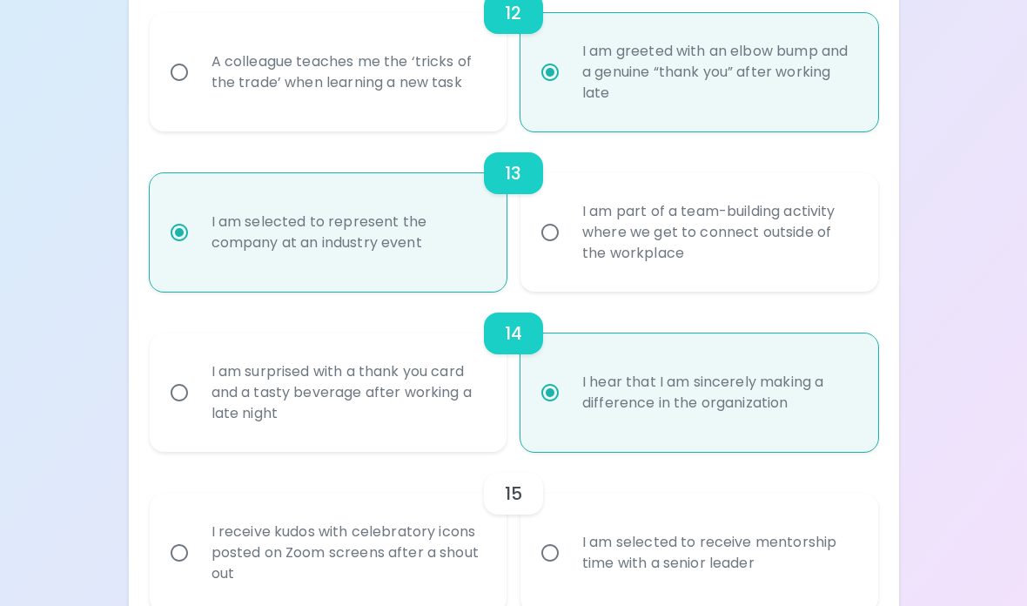
radio input "false"
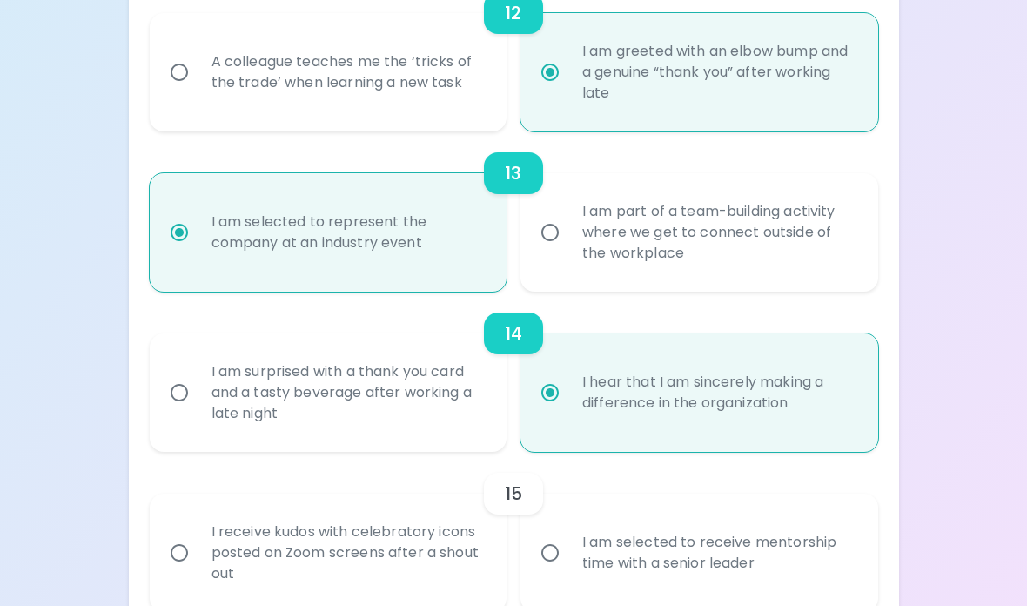
radio input "false"
radio input "true"
radio input "false"
click at [465, 555] on div "I receive kudos with celebratory icons posted on Zoom screens after a shout out" at bounding box center [348, 553] width 300 height 104
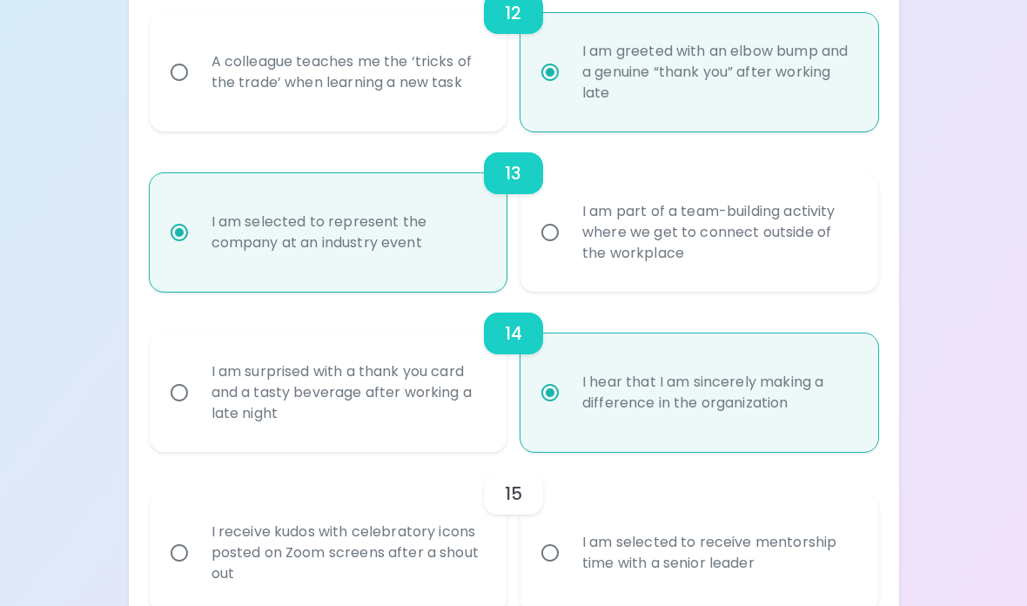
click at [198, 555] on input "I receive kudos with celebratory icons posted on Zoom screens after a shout out" at bounding box center [179, 552] width 37 height 37
radio input "false"
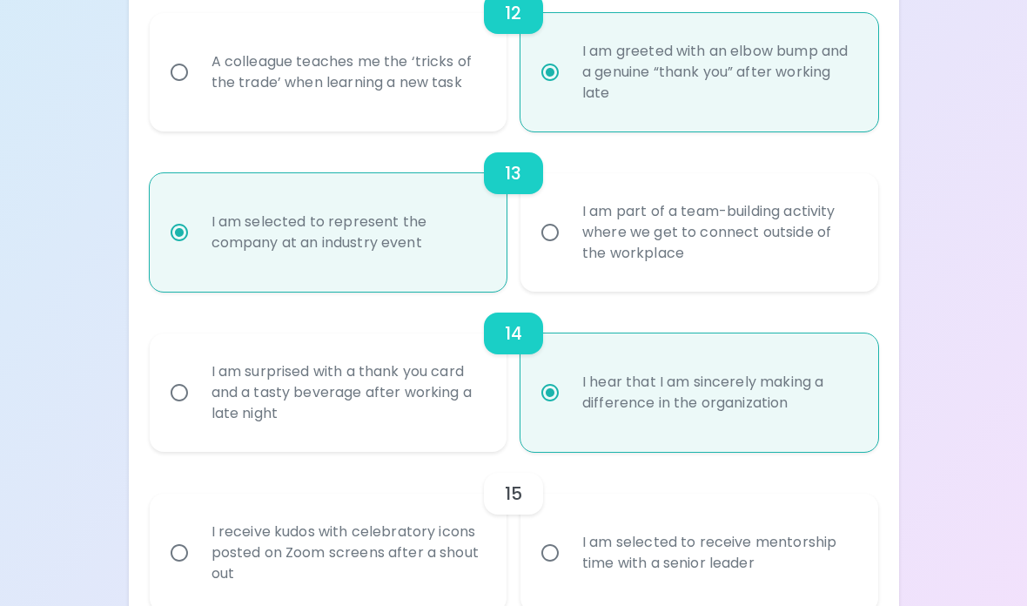
radio input "false"
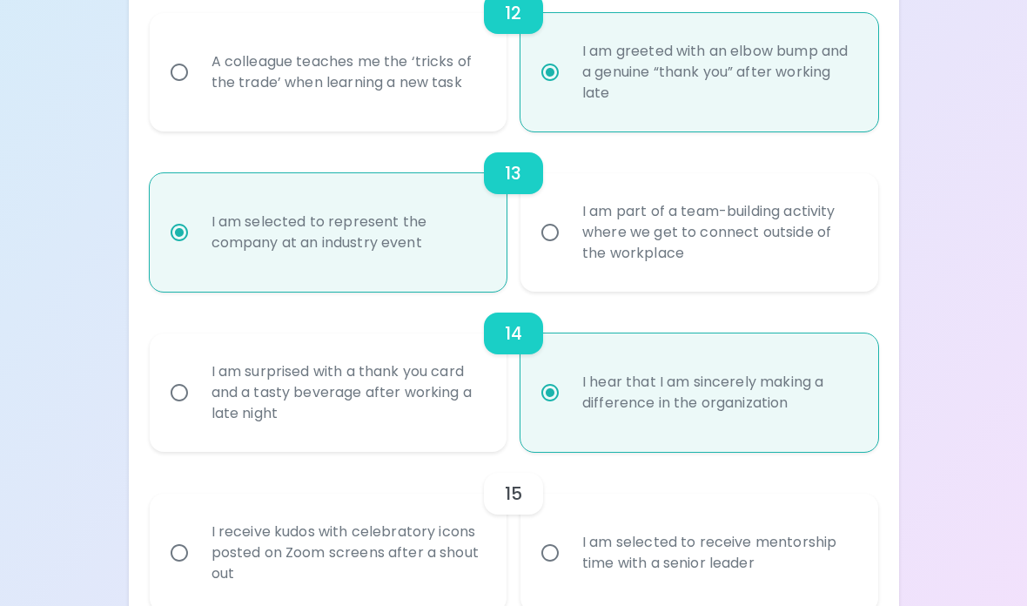
radio input "false"
radio input "true"
radio input "false"
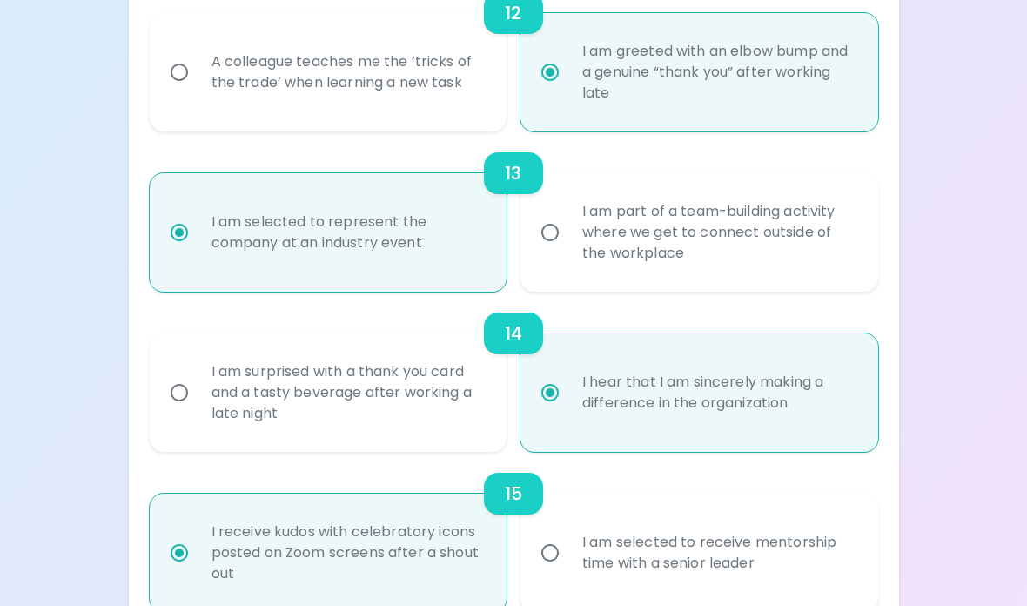
radio input "false"
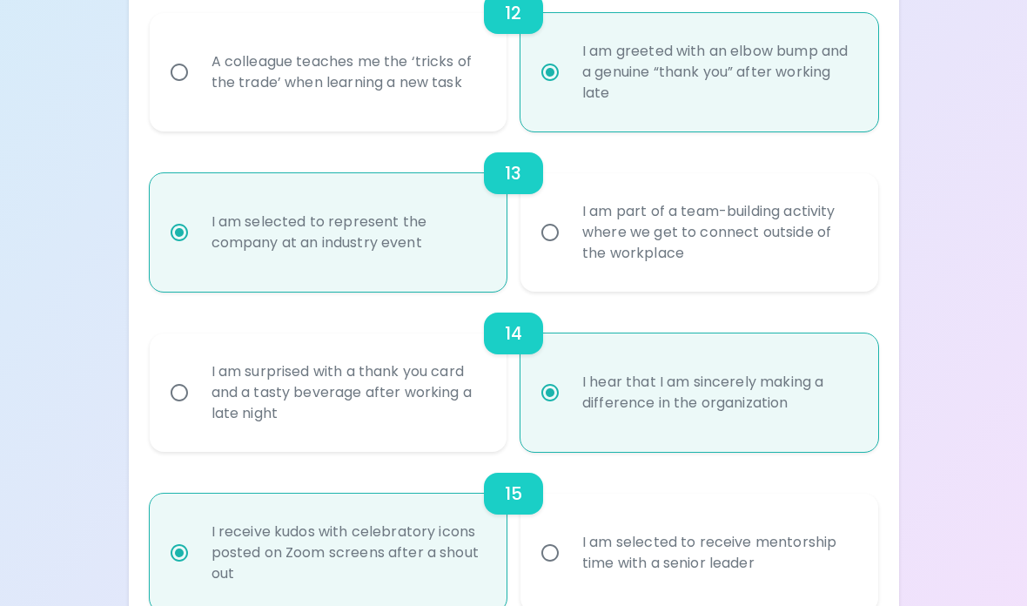
radio input "false"
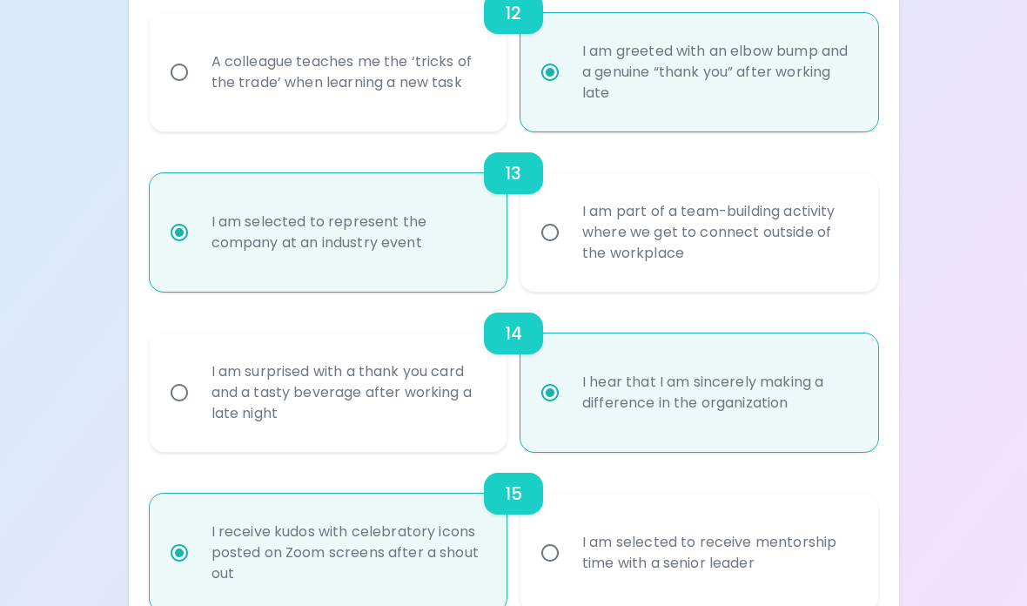
radio input "false"
radio input "true"
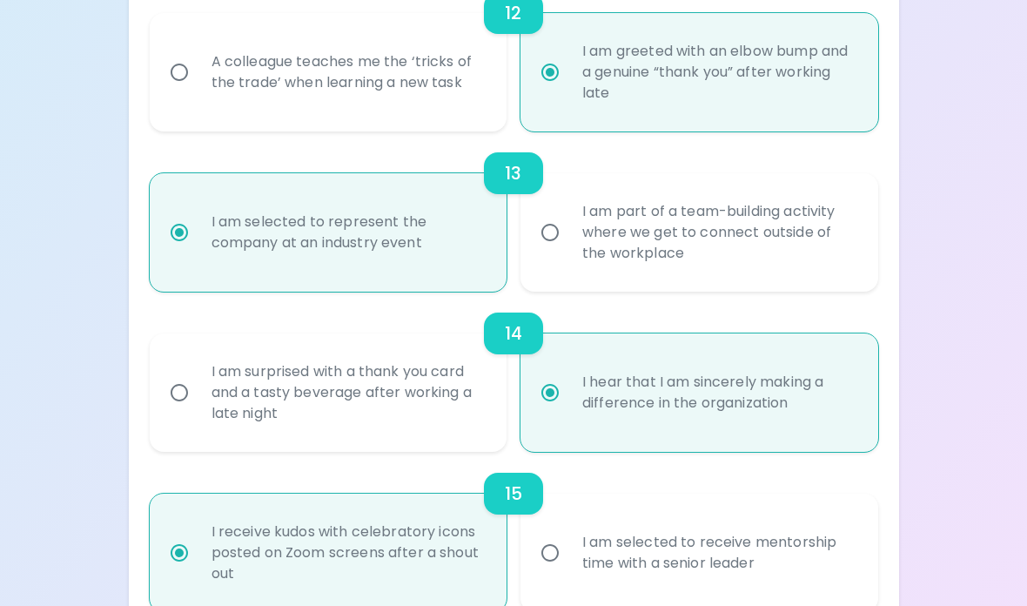
radio input "false"
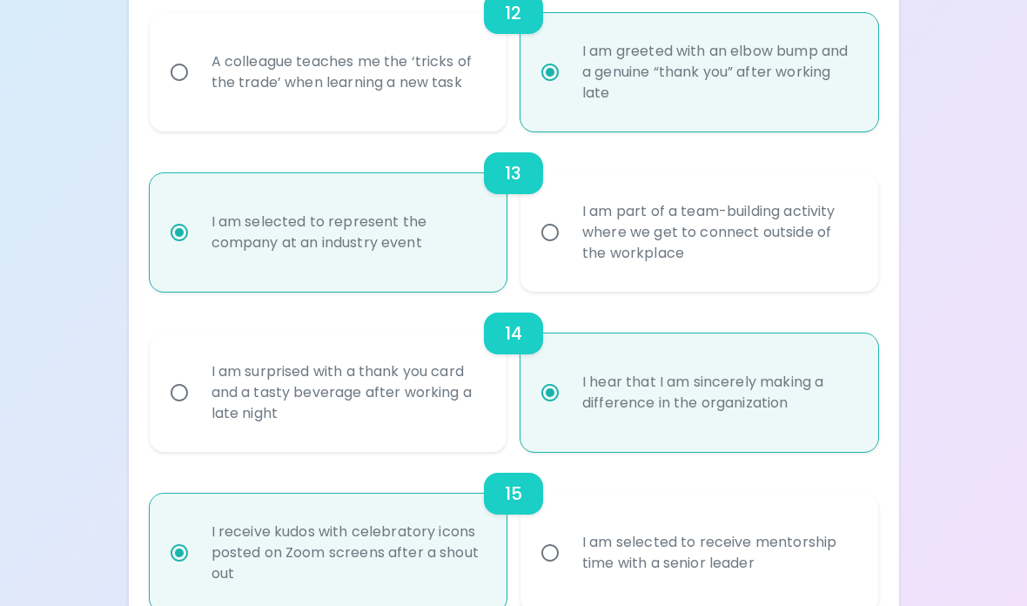
radio input "false"
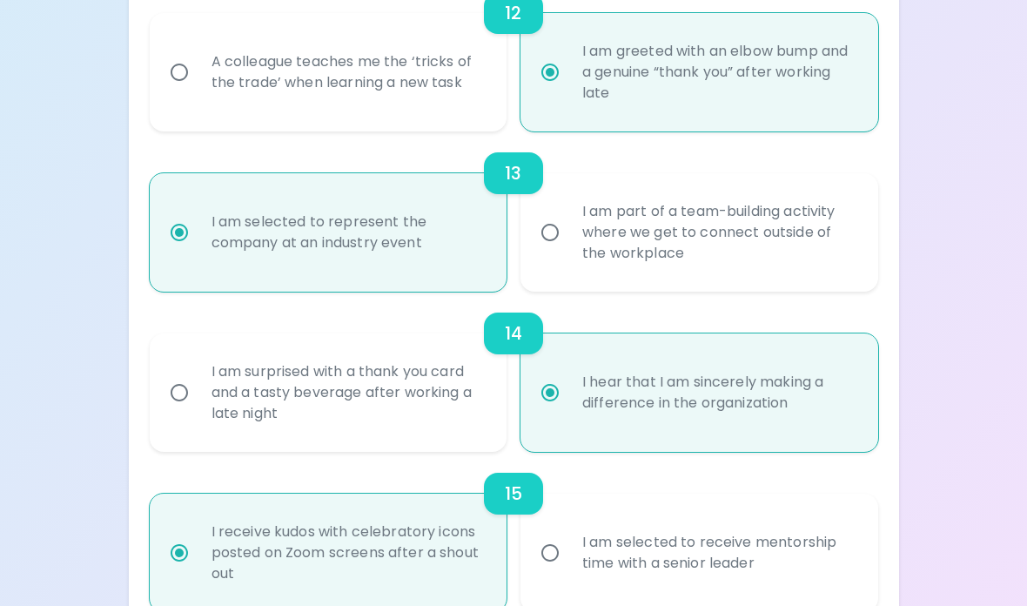
radio input "false"
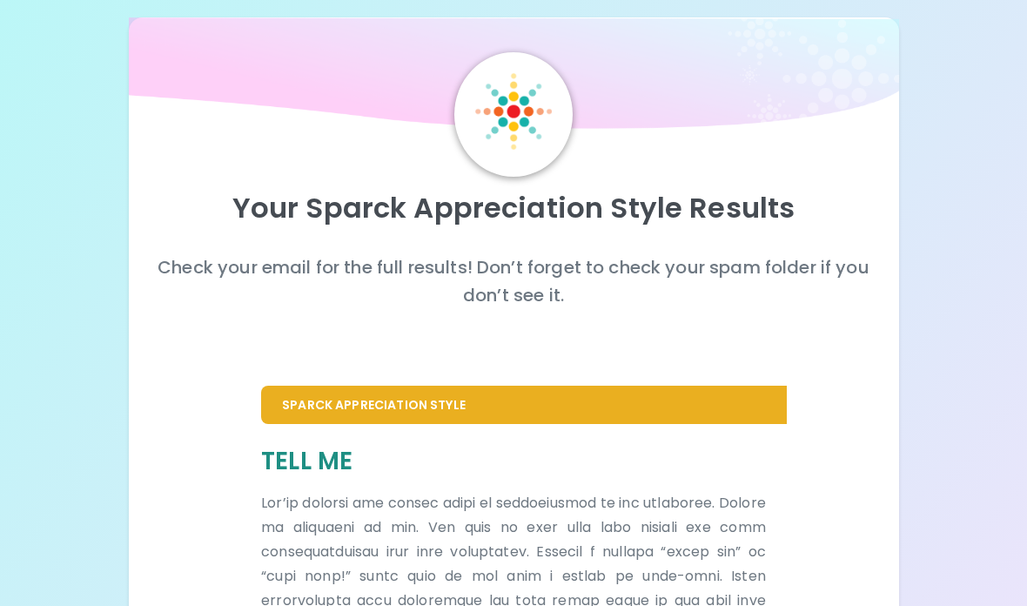
scroll to position [0, 0]
